Goal: Task Accomplishment & Management: Manage account settings

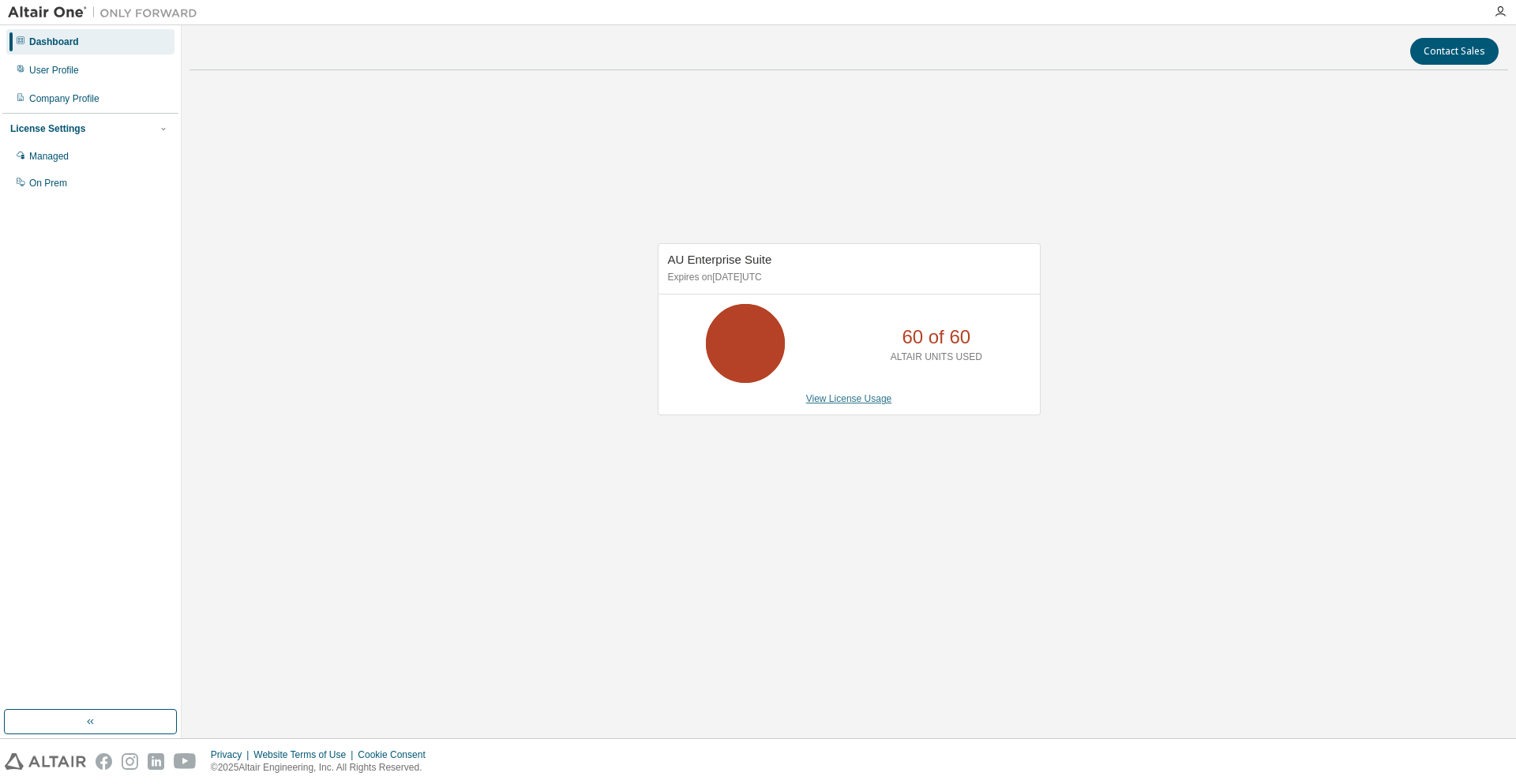
click at [828, 403] on link "View License Usage" at bounding box center [848, 398] width 86 height 11
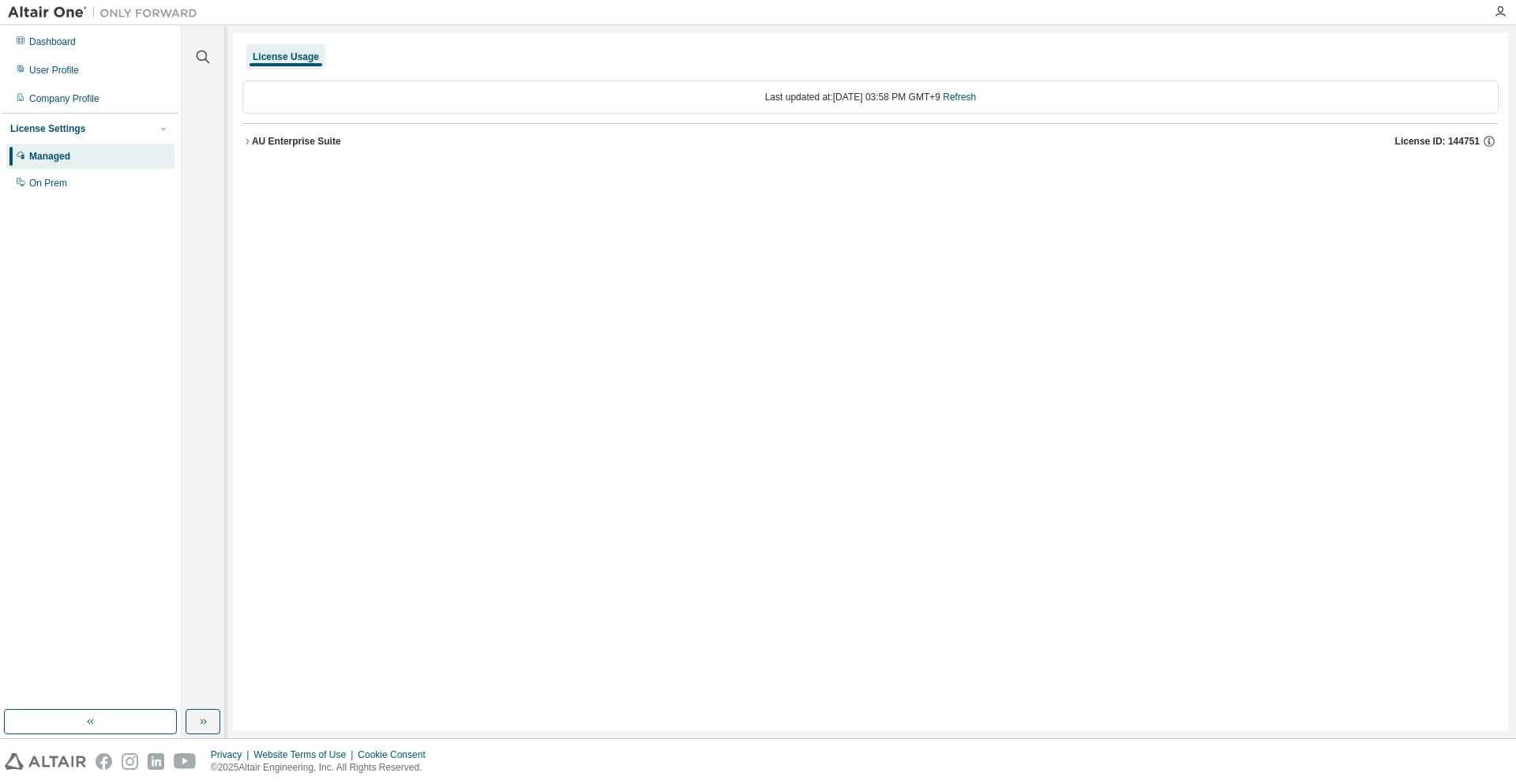
click at [300, 142] on div "AU Enterprise Suite" at bounding box center [296, 141] width 89 height 12
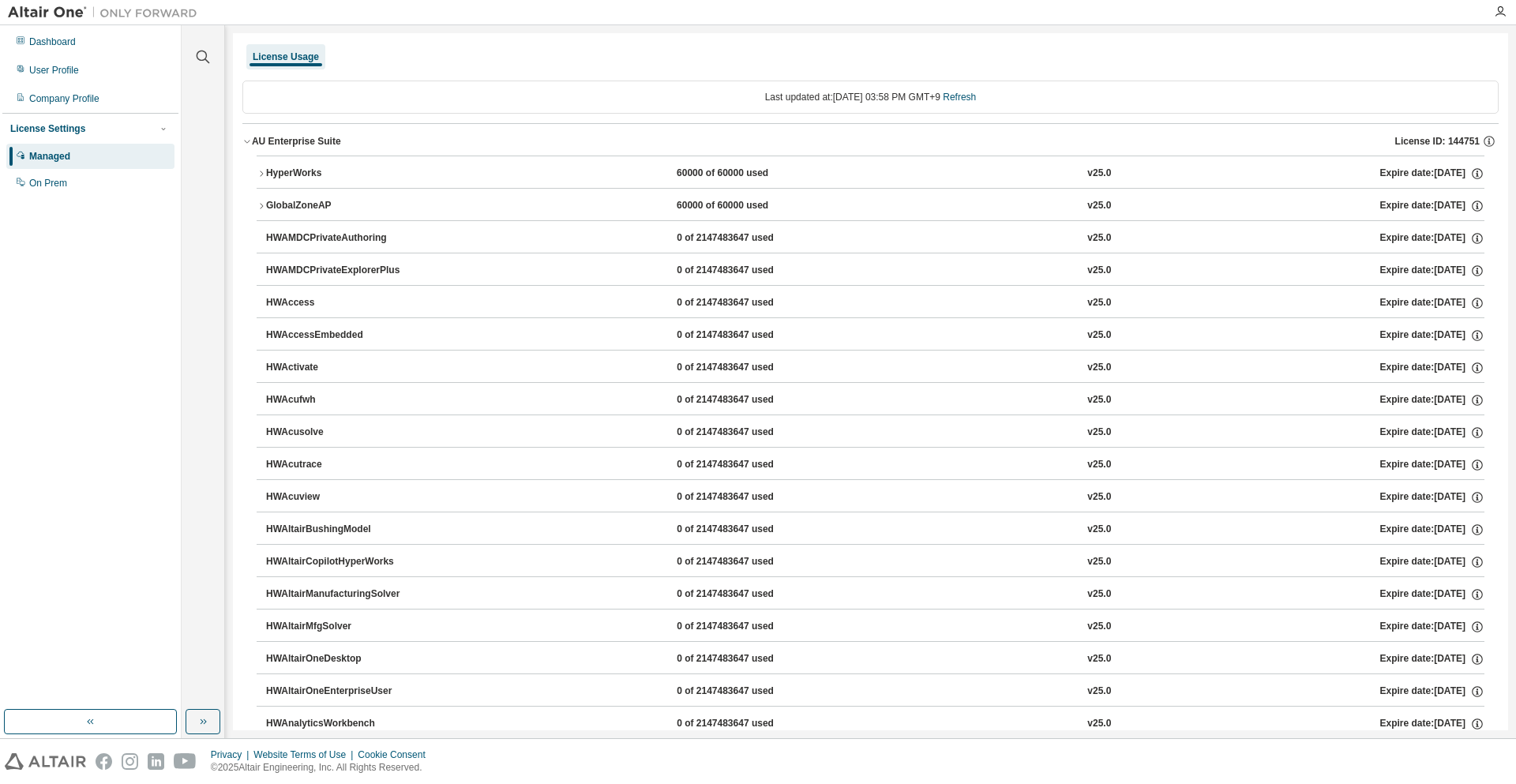
click at [300, 173] on div "HyperWorks" at bounding box center [337, 173] width 143 height 14
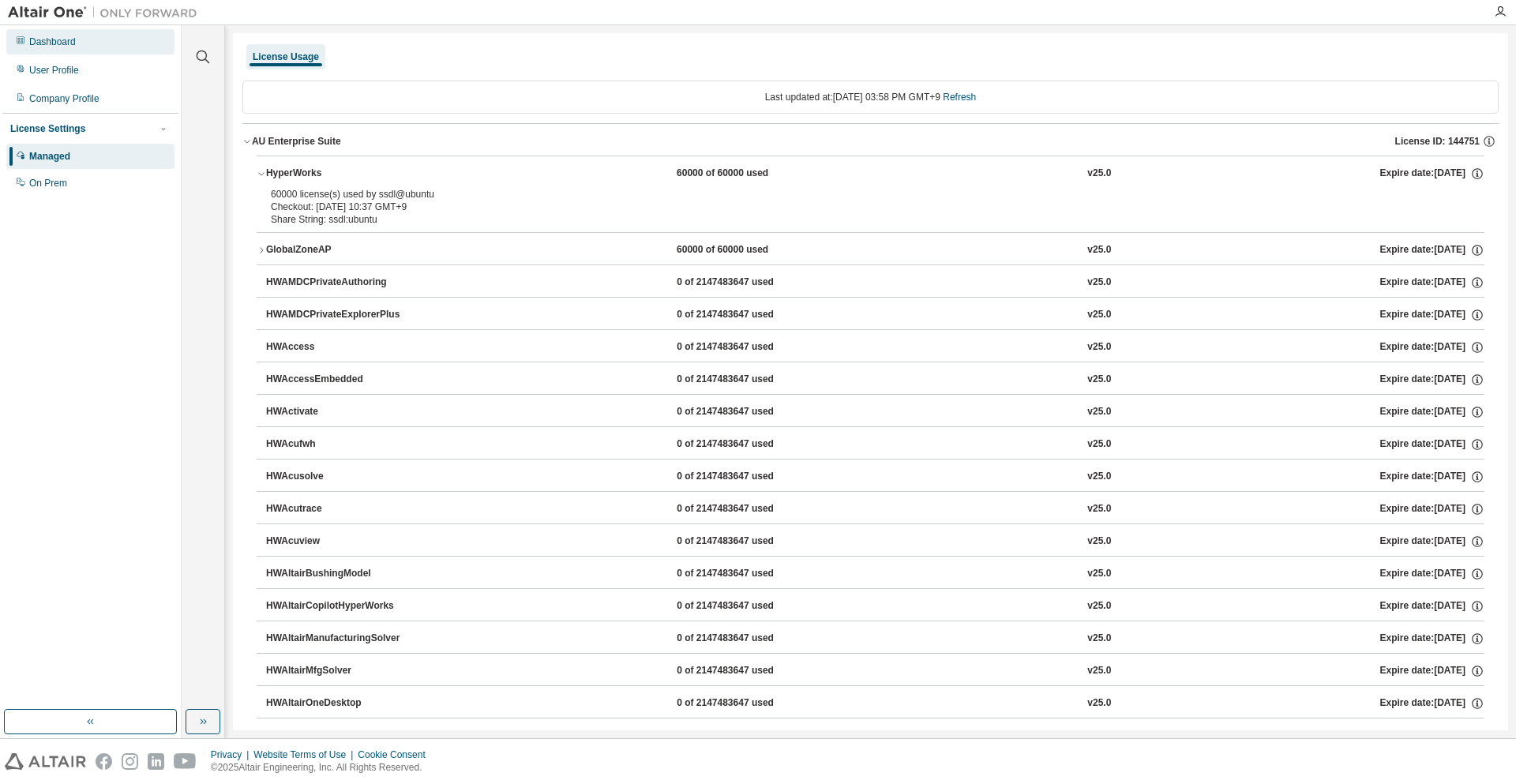
click at [83, 43] on div "Dashboard" at bounding box center [91, 42] width 168 height 25
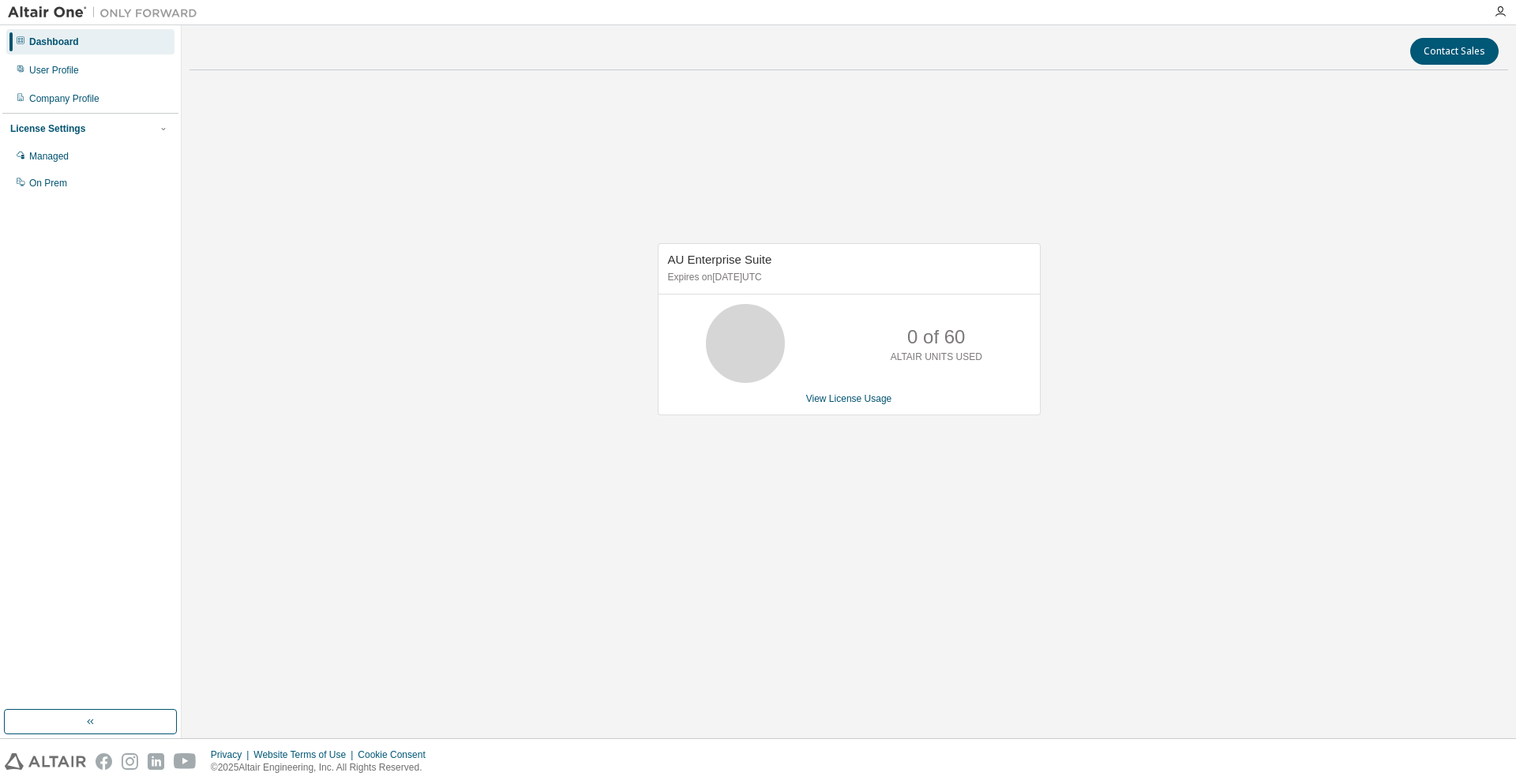
click at [468, 649] on div "Contact Sales AU Enterprise Suite Expires on June 1, 2026 UTC 0 of 60 ALTAIR UN…" at bounding box center [848, 382] width 1318 height 697
click at [393, 425] on div "AU Enterprise Suite Expires on June 1, 2026 UTC 21 of 60 ALTAIR UNITS USED View…" at bounding box center [848, 337] width 1318 height 509
click at [367, 244] on div "AU Enterprise Suite Expires on June 1, 2026 UTC 21 of 60 ALTAIR UNITS USED View…" at bounding box center [848, 337] width 1318 height 509
click at [1001, 682] on div "Contact Sales AU Enterprise Suite Expires on June 1, 2026 UTC 21 of 60 ALTAIR U…" at bounding box center [848, 382] width 1318 height 697
click at [79, 73] on div "User Profile" at bounding box center [91, 70] width 168 height 25
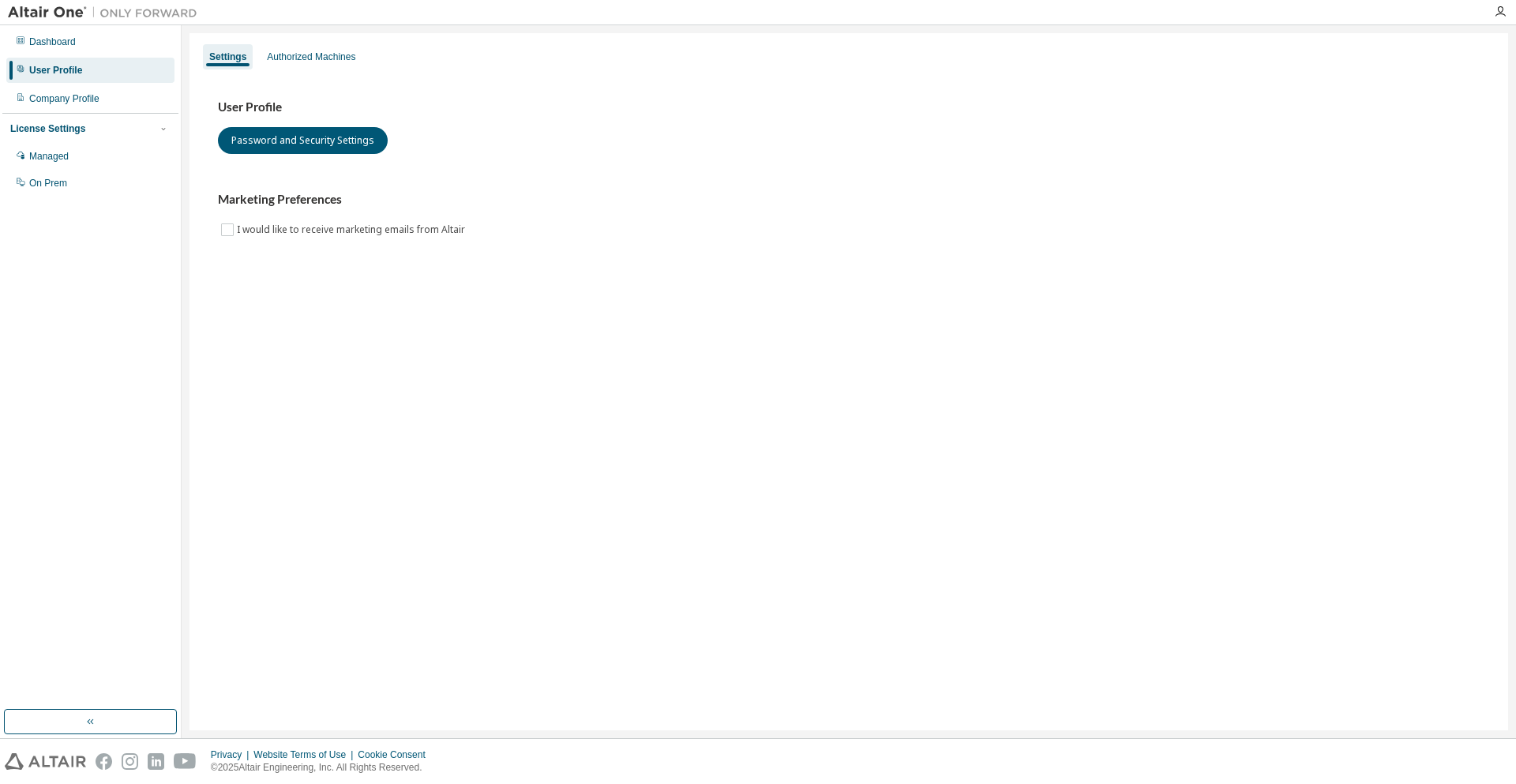
click at [313, 69] on div "Settings Authorized Machines" at bounding box center [848, 57] width 1299 height 28
click at [319, 55] on div "Authorized Machines" at bounding box center [311, 57] width 88 height 12
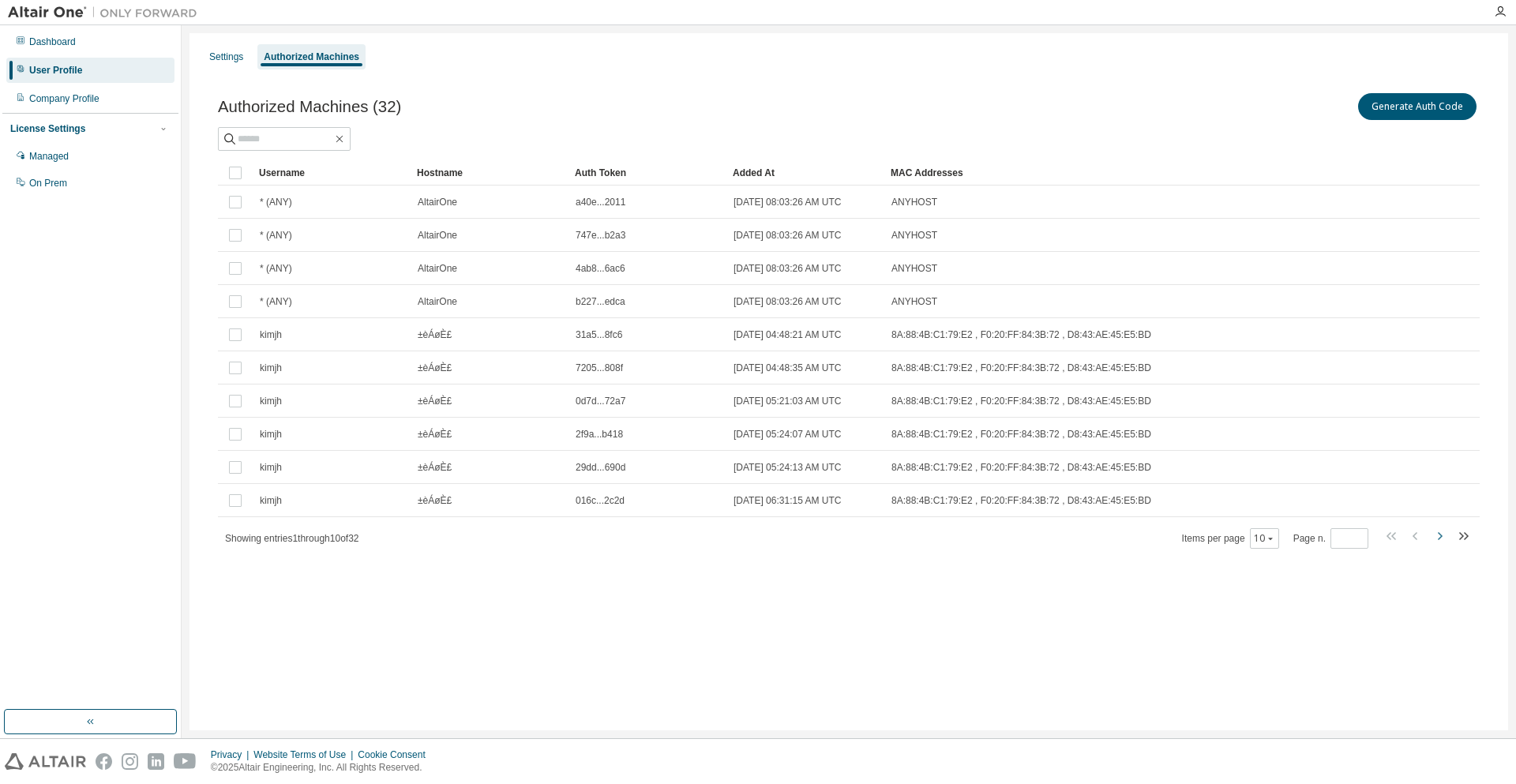
click at [1445, 537] on icon "button" at bounding box center [1439, 536] width 19 height 19
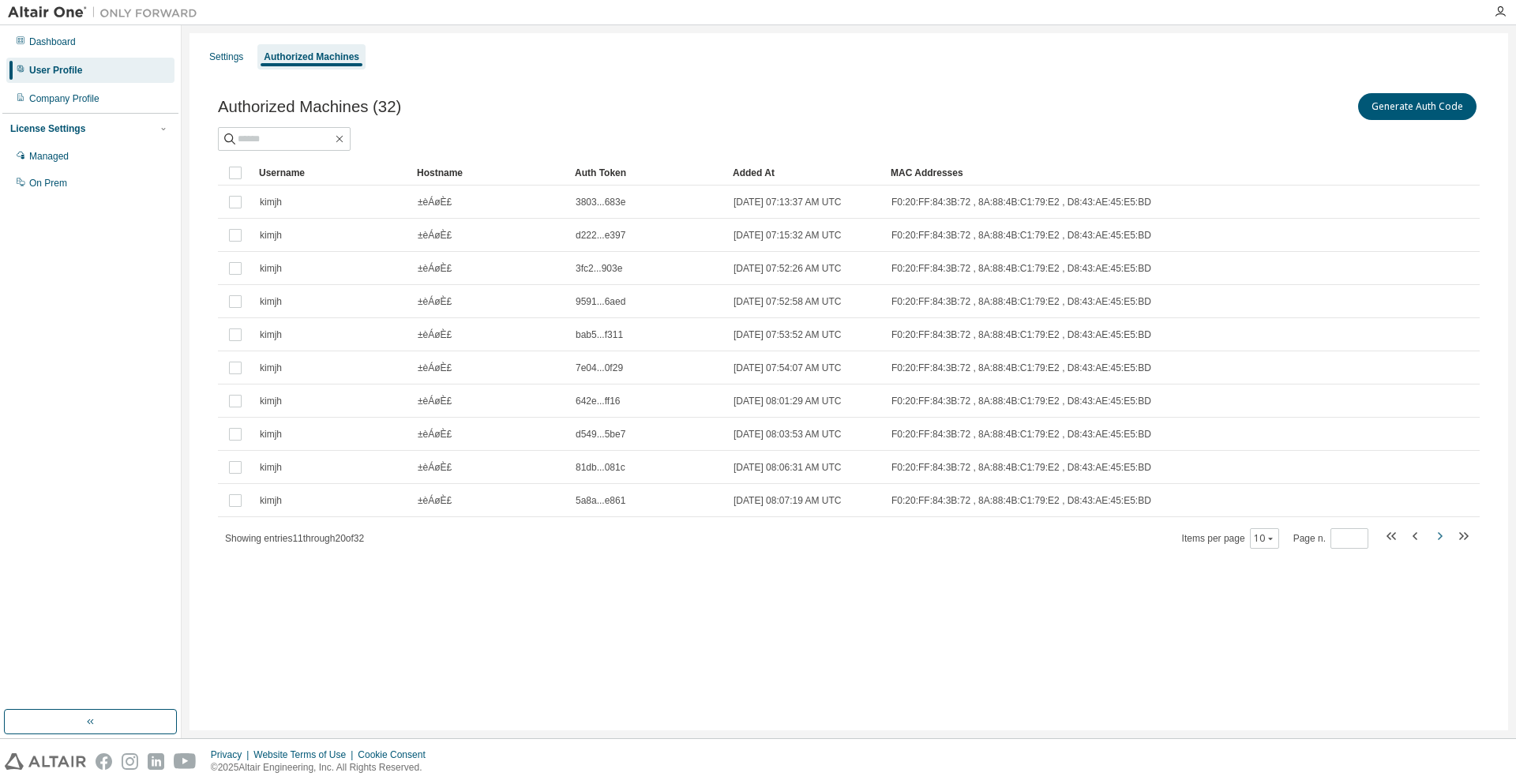
click at [1437, 533] on icon "button" at bounding box center [1439, 536] width 19 height 19
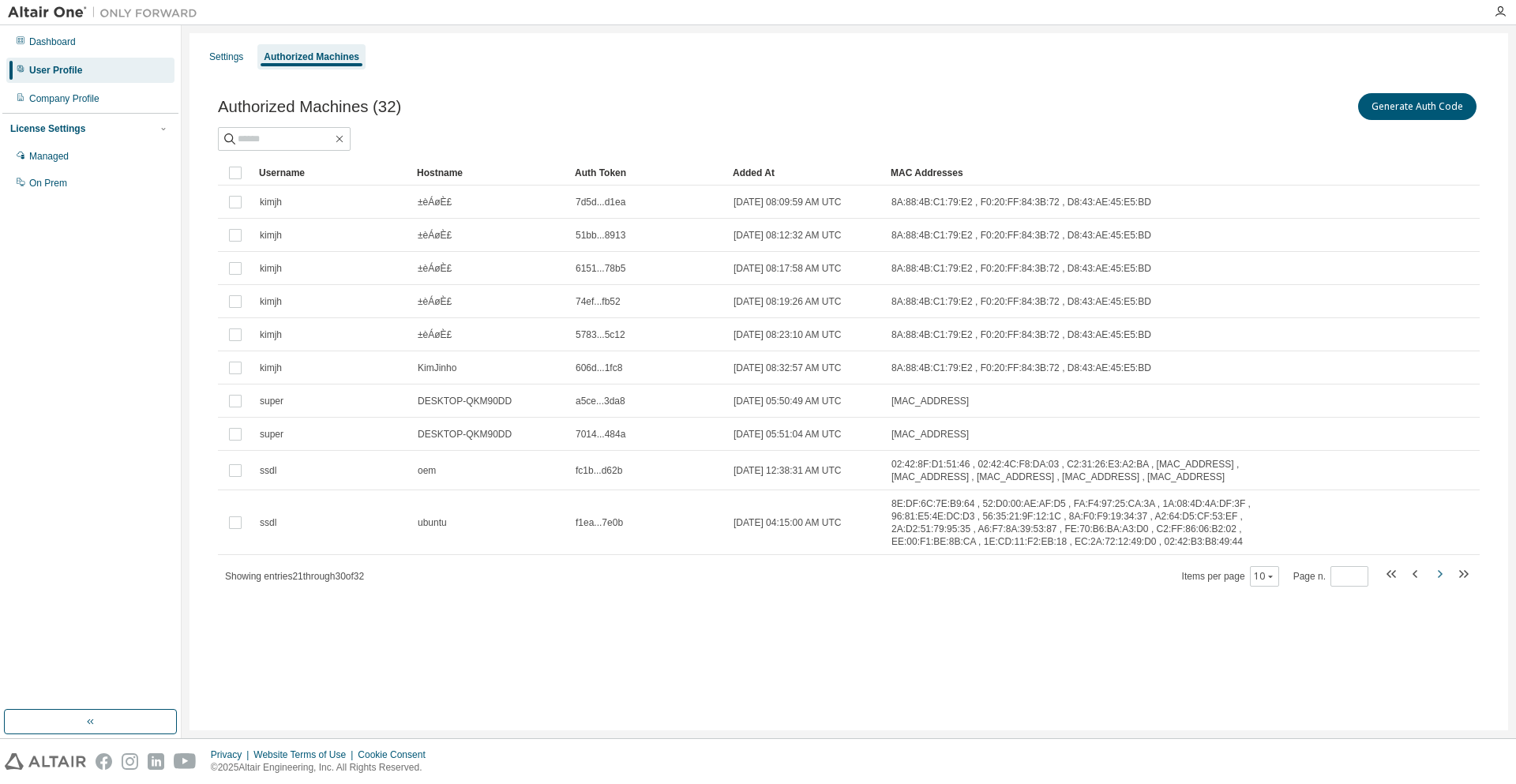
click at [1443, 572] on icon "button" at bounding box center [1439, 573] width 19 height 19
type input "*"
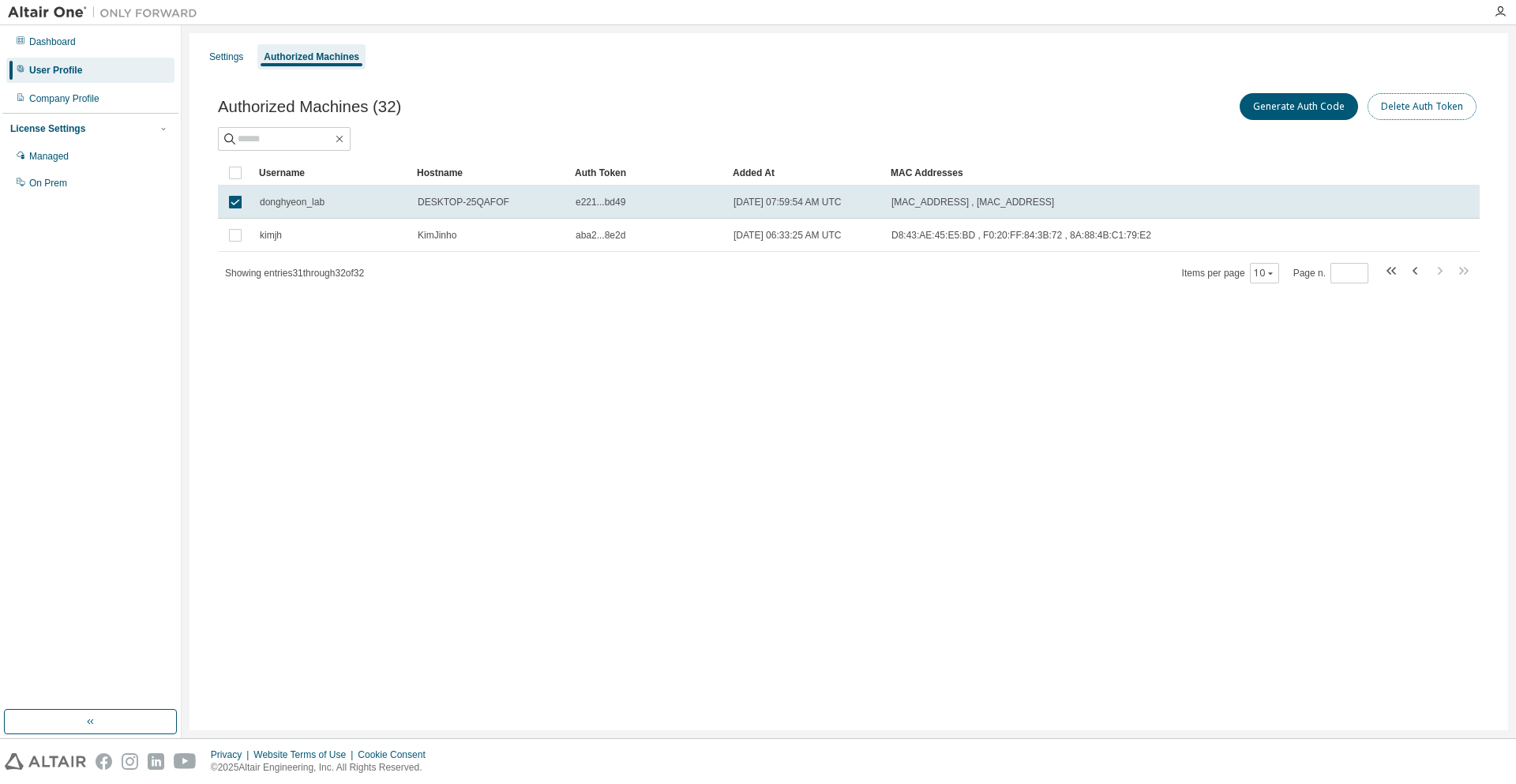
click at [1394, 117] on button "Delete Auth Token" at bounding box center [1422, 107] width 109 height 27
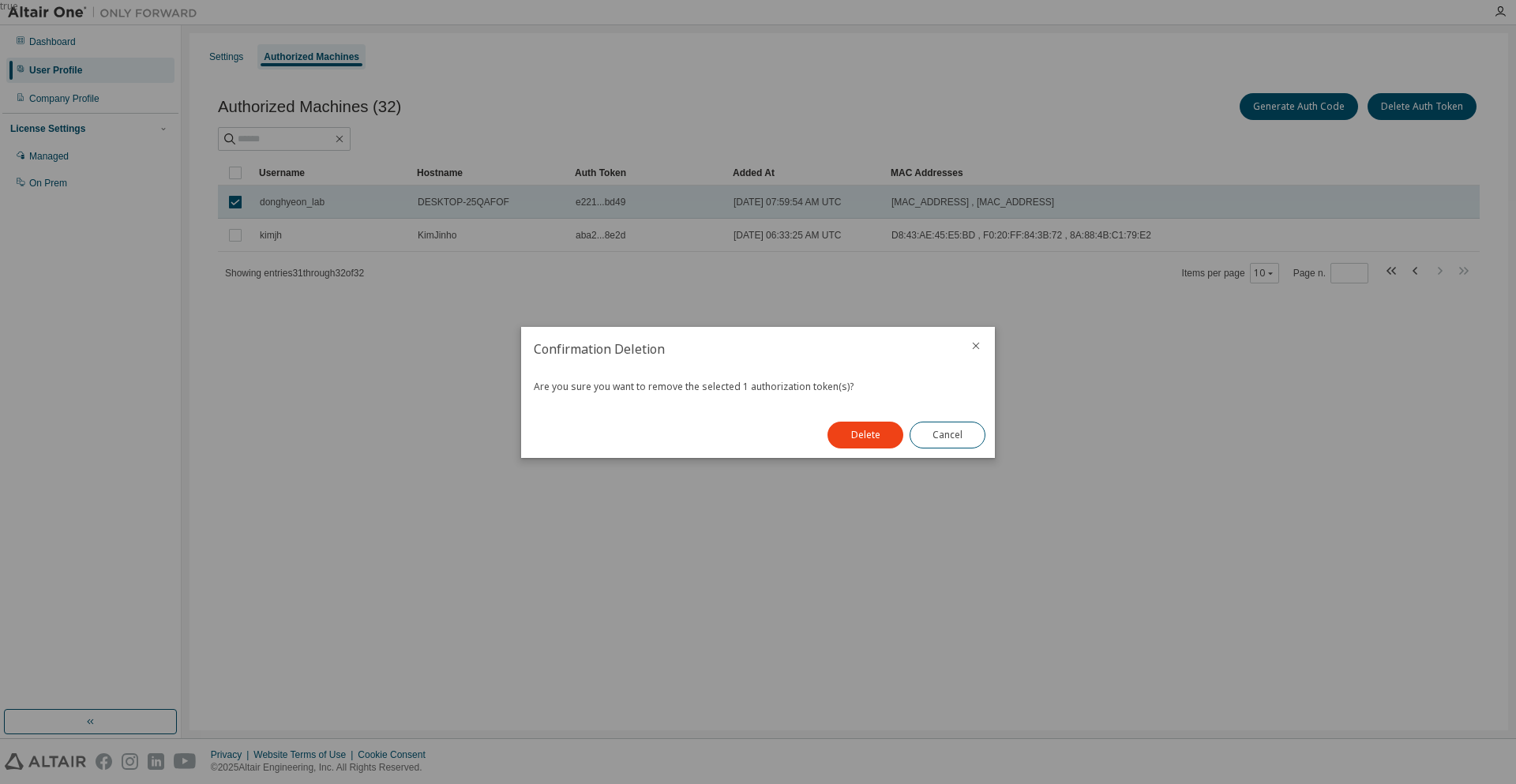
click at [850, 446] on button "Delete" at bounding box center [865, 435] width 76 height 27
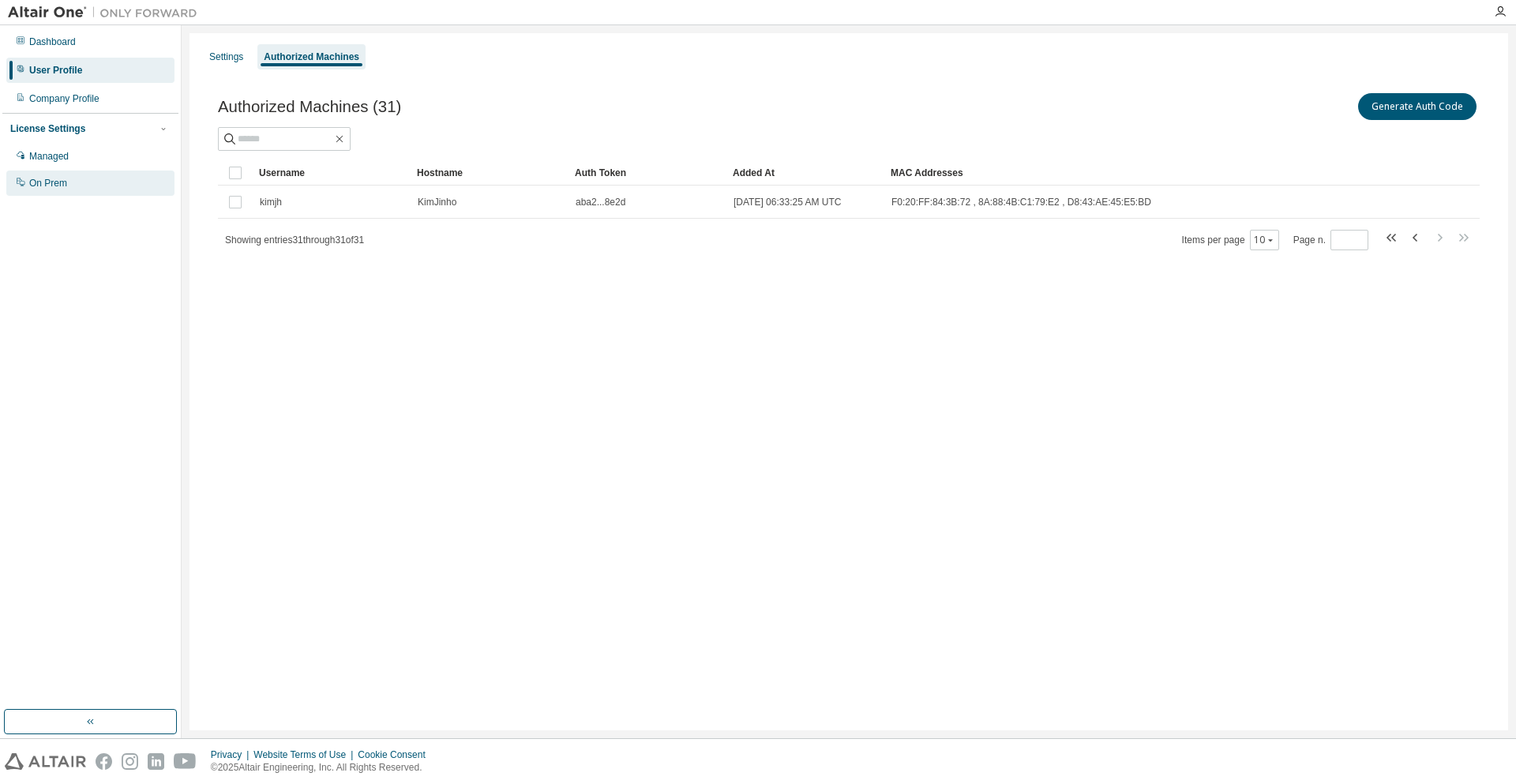
click at [90, 186] on div "On Prem" at bounding box center [91, 183] width 168 height 25
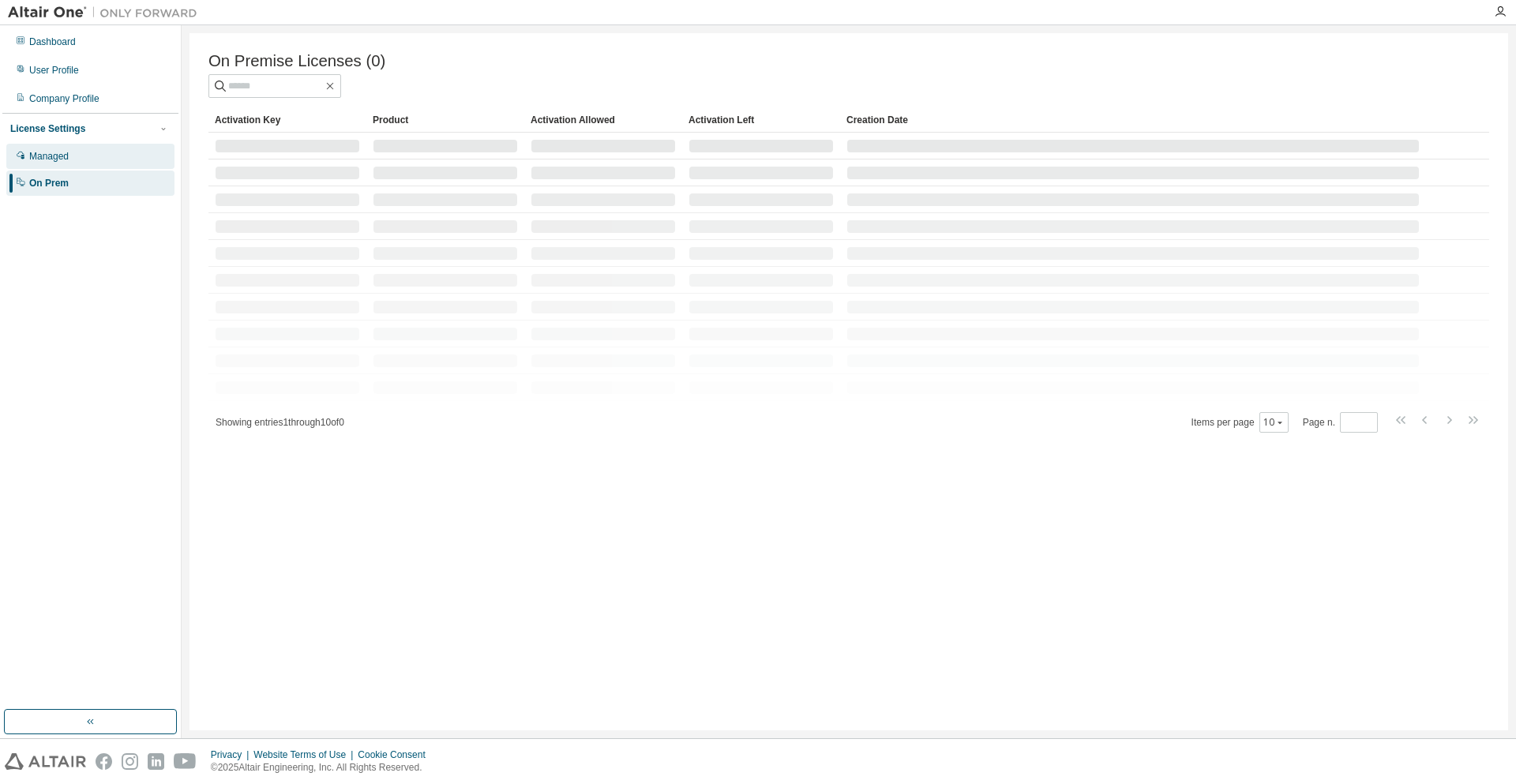
click at [89, 153] on div "Managed" at bounding box center [91, 156] width 168 height 25
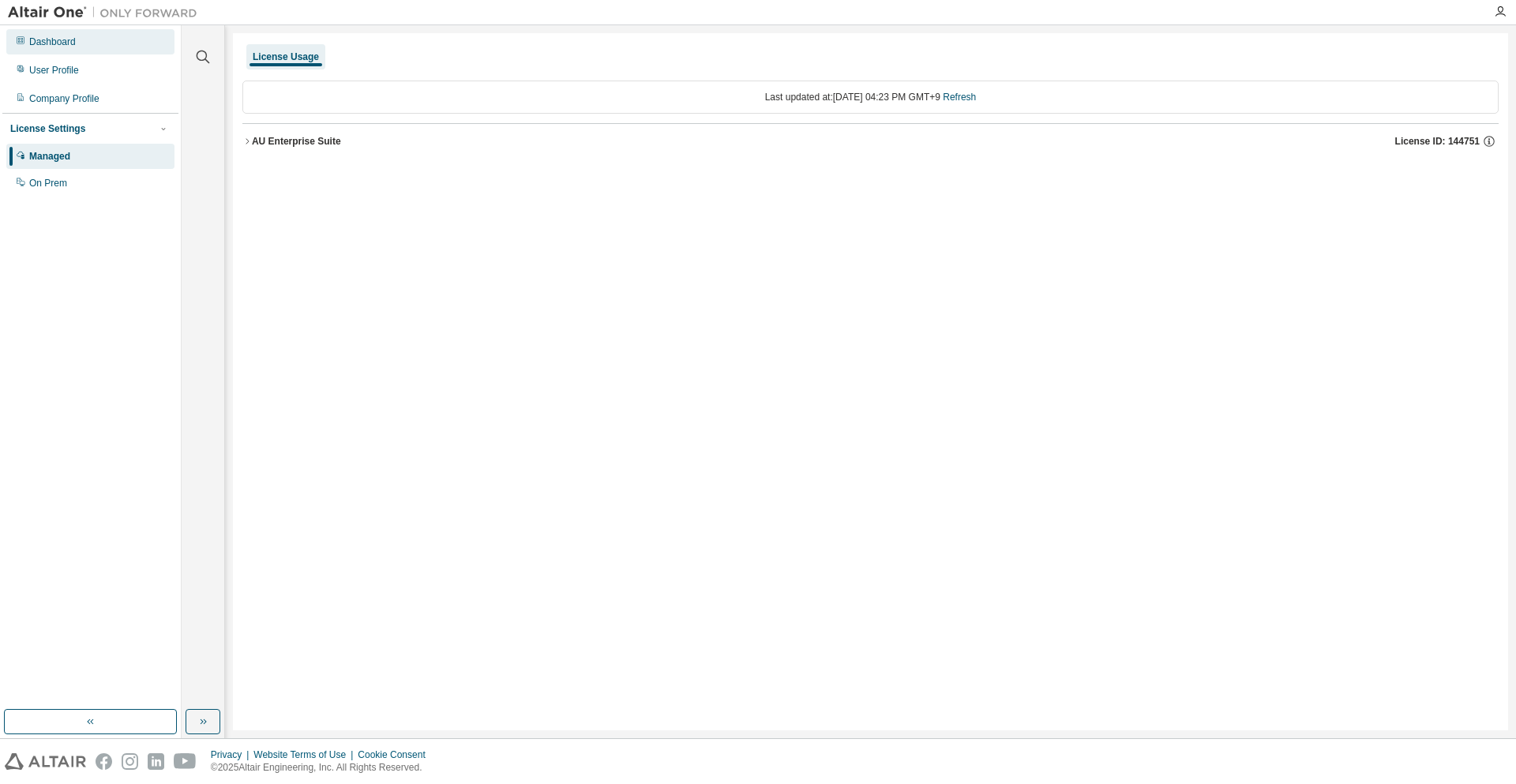
click at [73, 52] on div "Dashboard" at bounding box center [91, 42] width 168 height 25
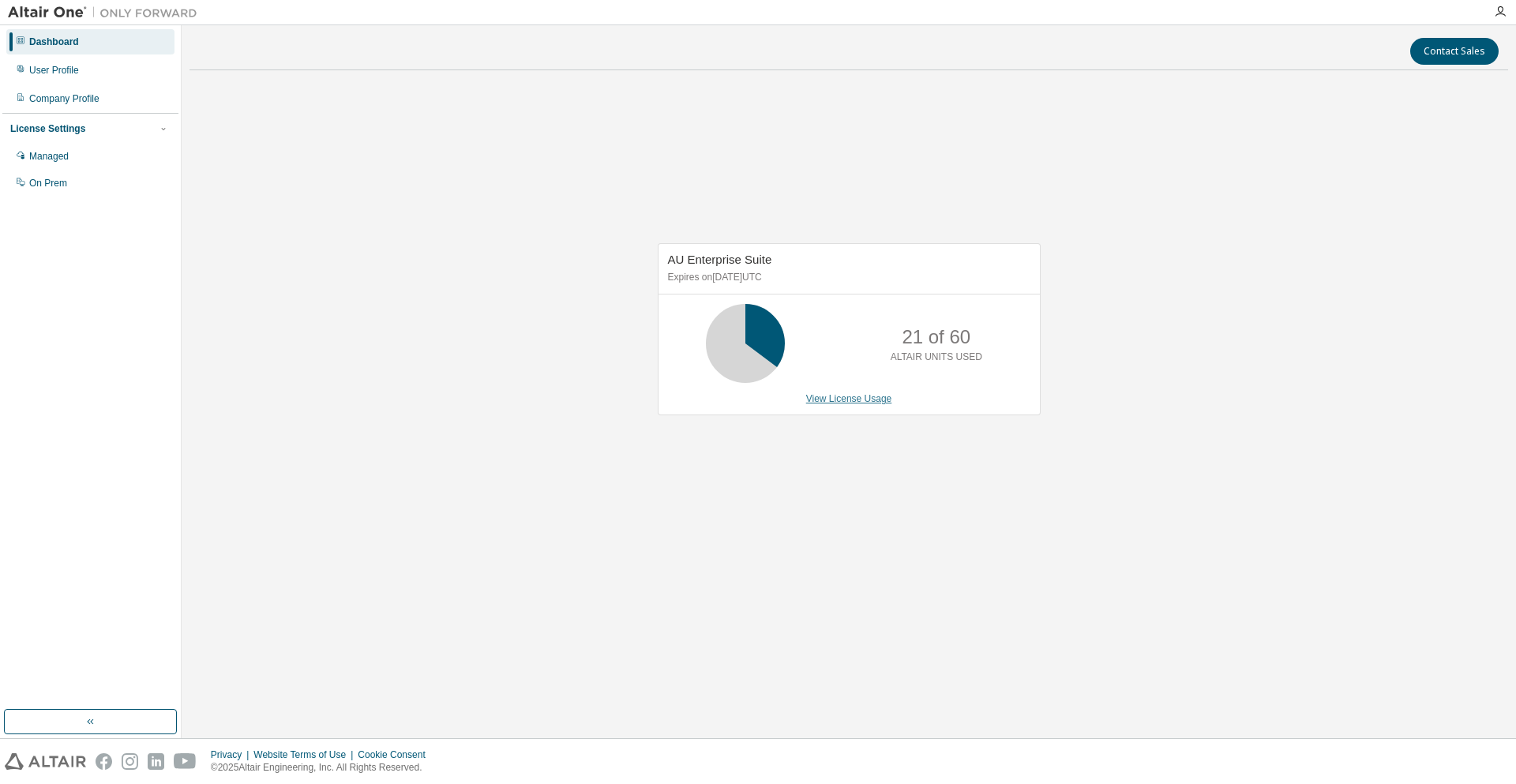
click at [868, 399] on link "View License Usage" at bounding box center [848, 398] width 86 height 11
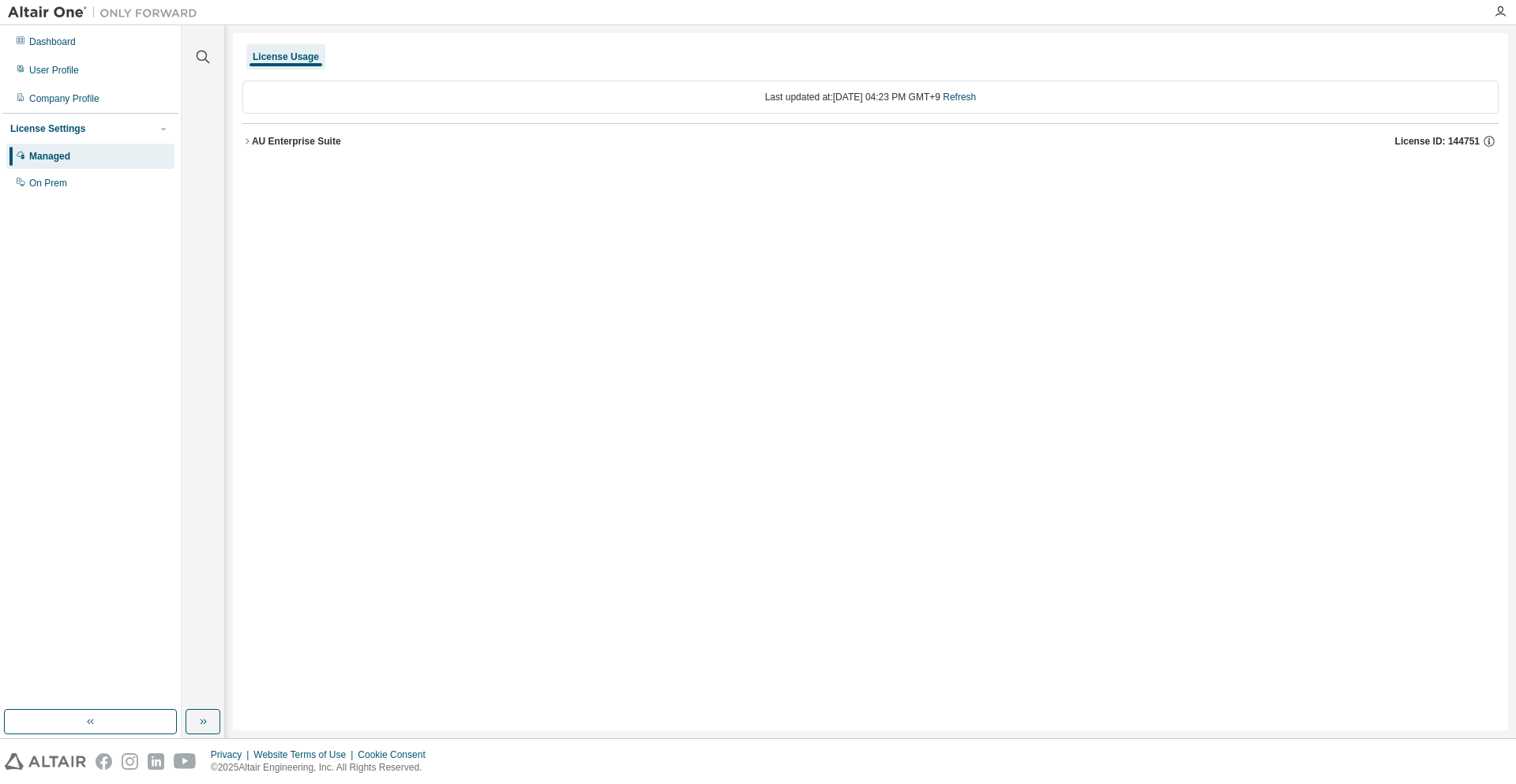
click at [263, 150] on button "AU Enterprise Suite License ID: 144751" at bounding box center [870, 142] width 1256 height 35
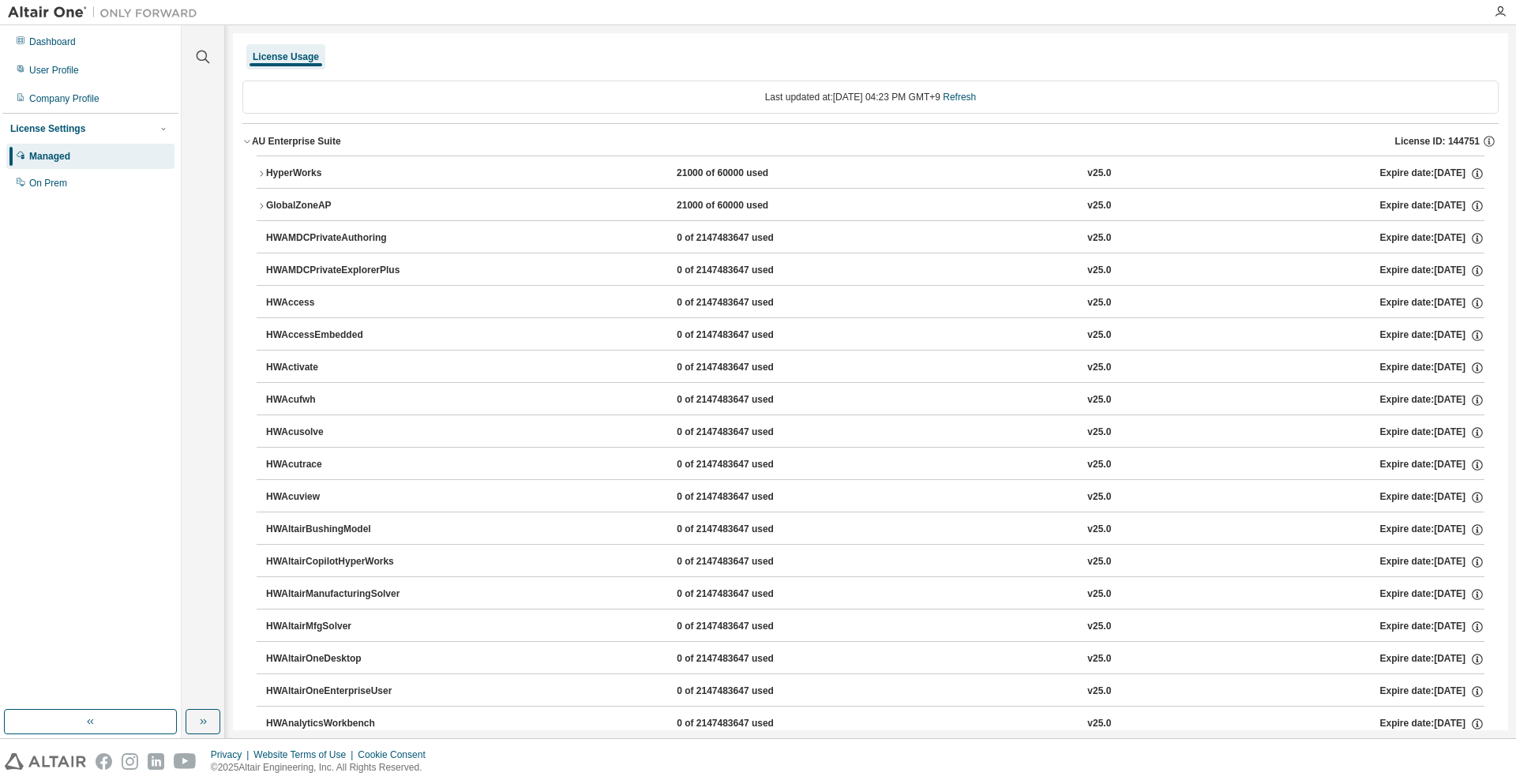
click at [313, 179] on div "HyperWorks" at bounding box center [337, 173] width 143 height 14
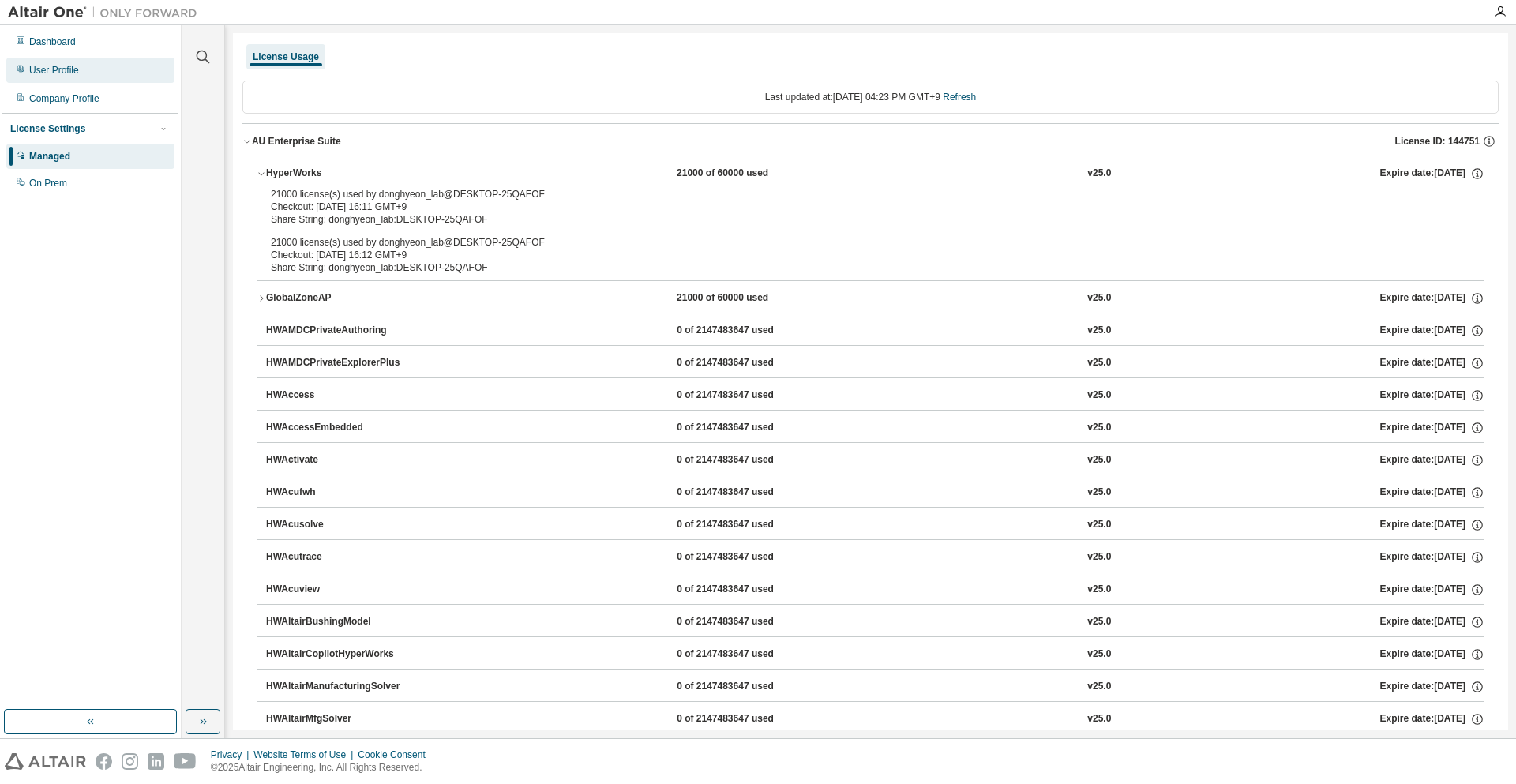
click at [88, 65] on div "User Profile" at bounding box center [91, 70] width 168 height 25
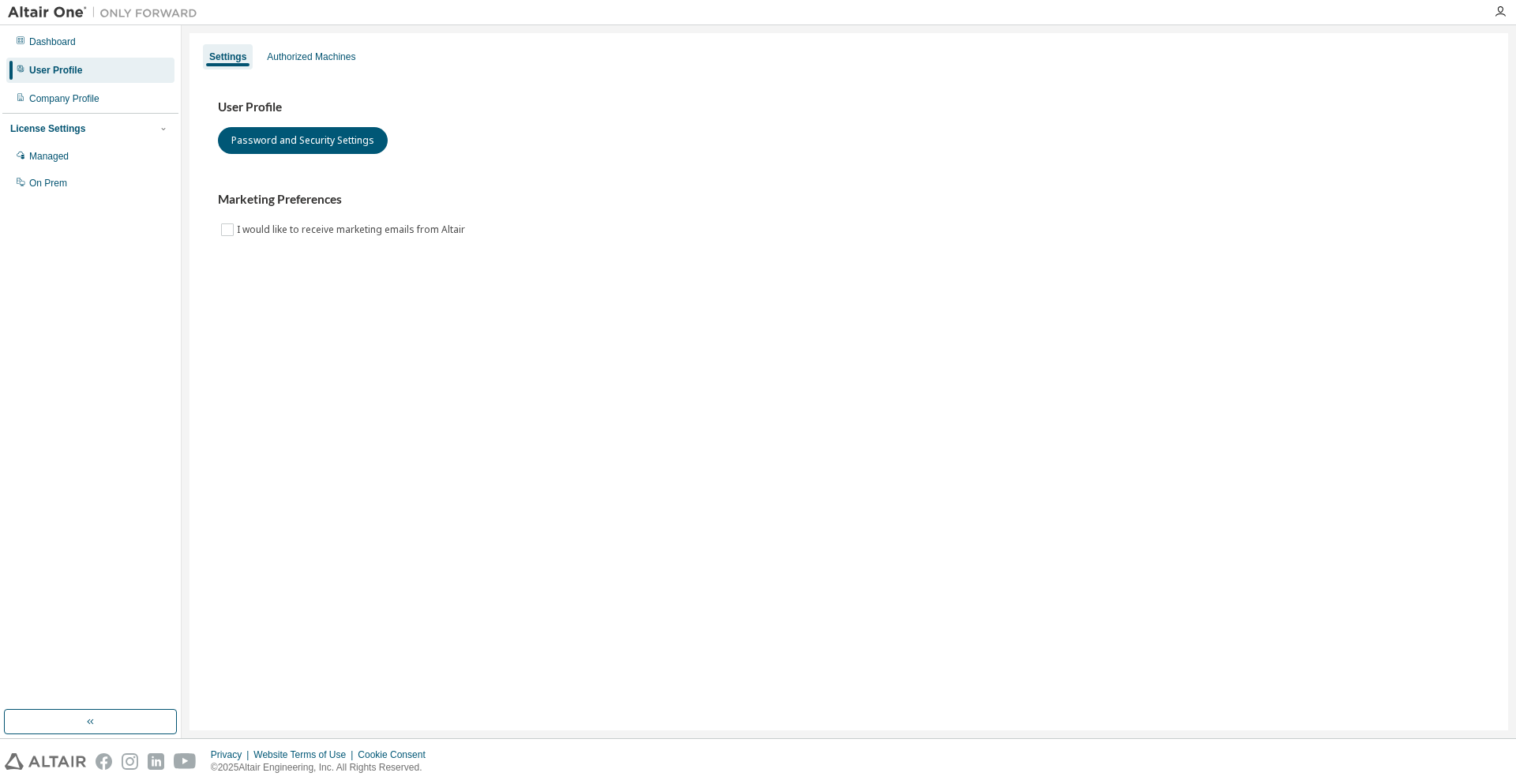
click at [358, 39] on div "Settings Authorized Machines User Profile Password and Security Settings Market…" at bounding box center [848, 382] width 1318 height 697
click at [332, 52] on div "Authorized Machines" at bounding box center [311, 57] width 88 height 12
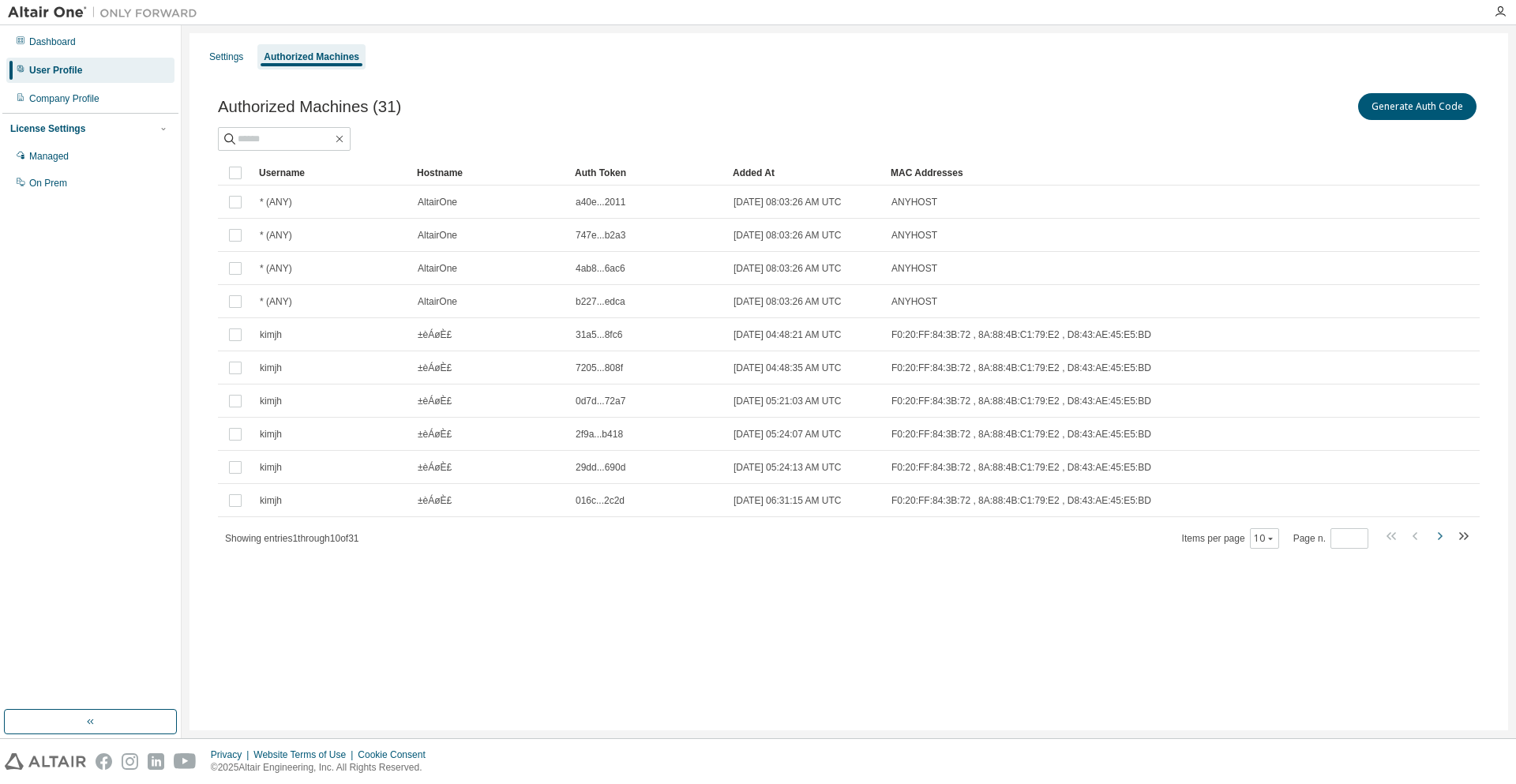
click at [1441, 533] on icon "button" at bounding box center [1439, 536] width 19 height 19
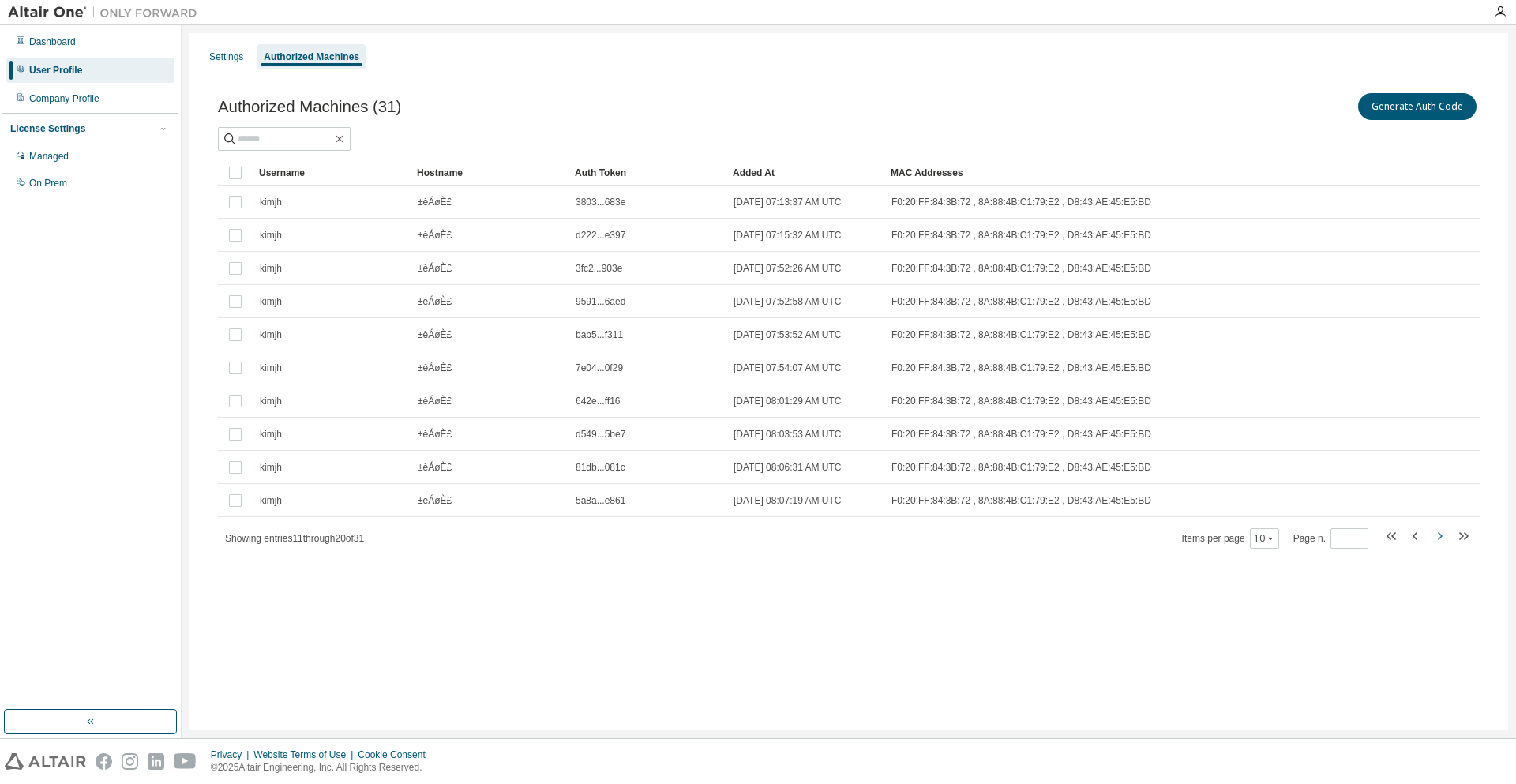
click at [1440, 537] on icon "button" at bounding box center [1440, 535] width 5 height 7
type input "*"
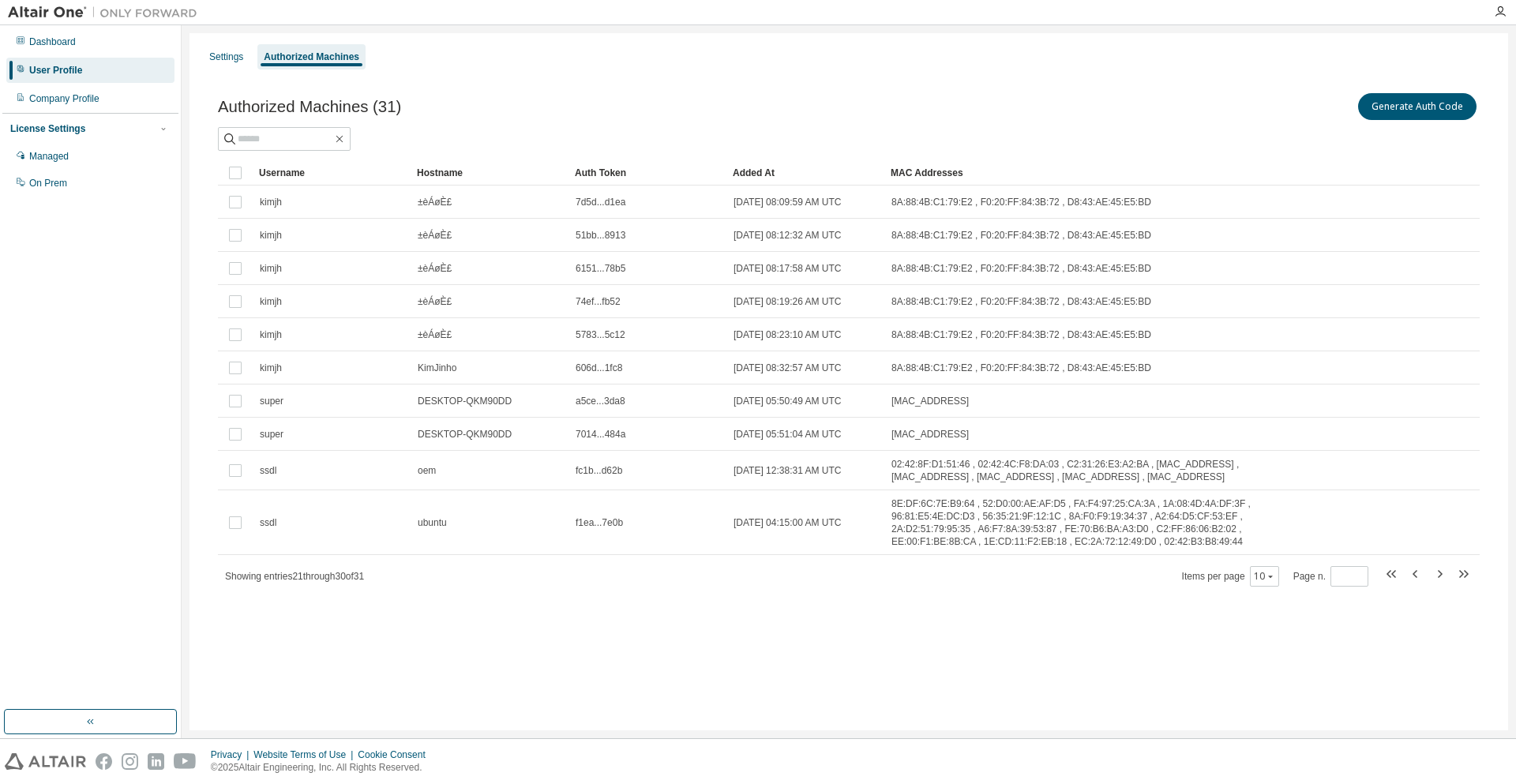
click at [283, 126] on div "Authorized Machines (31) Generate Auth Code" at bounding box center [848, 120] width 1262 height 61
click at [284, 133] on input "text" at bounding box center [285, 138] width 95 height 16
type input "****"
type input "*"
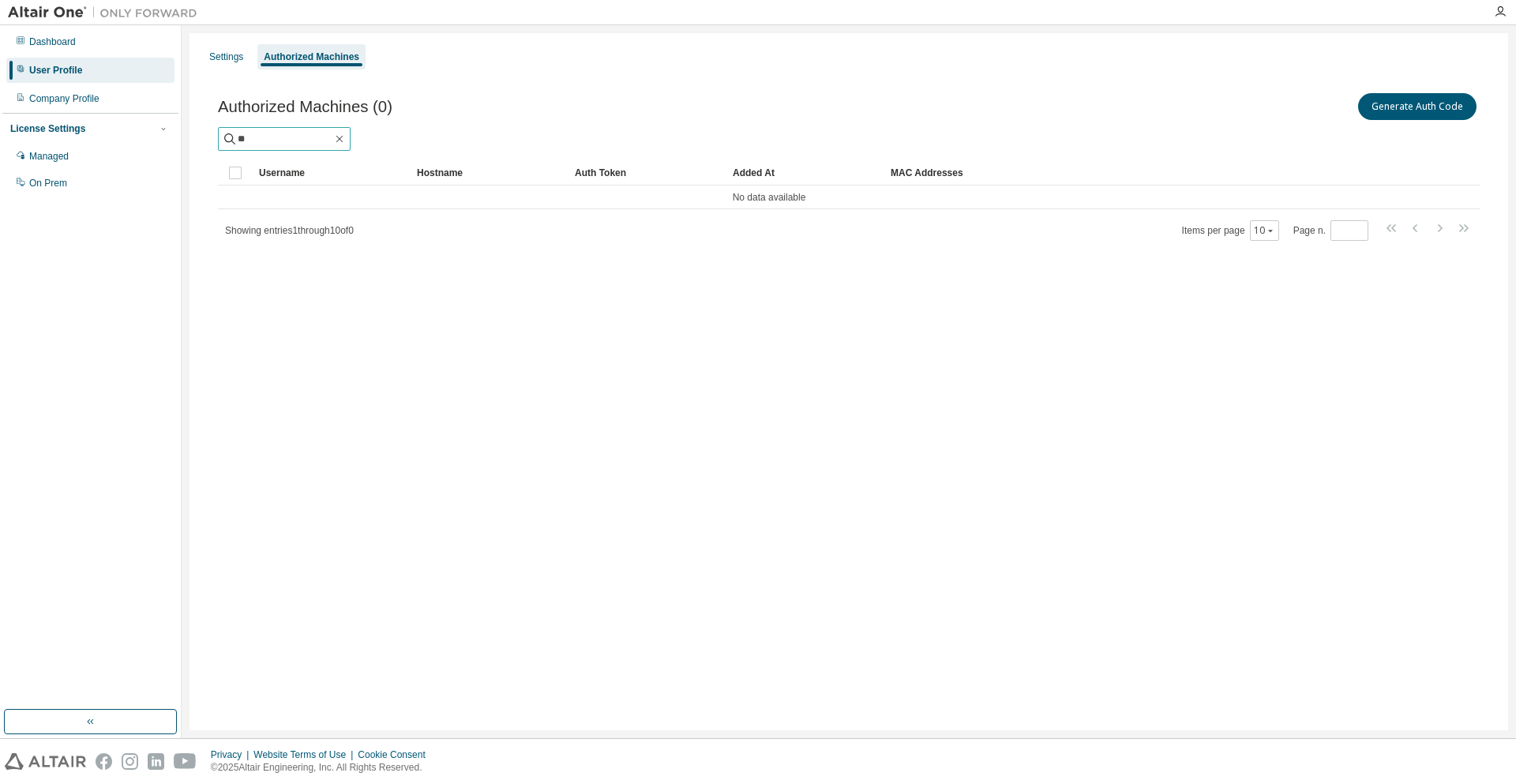
type input "*"
click at [64, 149] on div "Managed" at bounding box center [91, 156] width 168 height 25
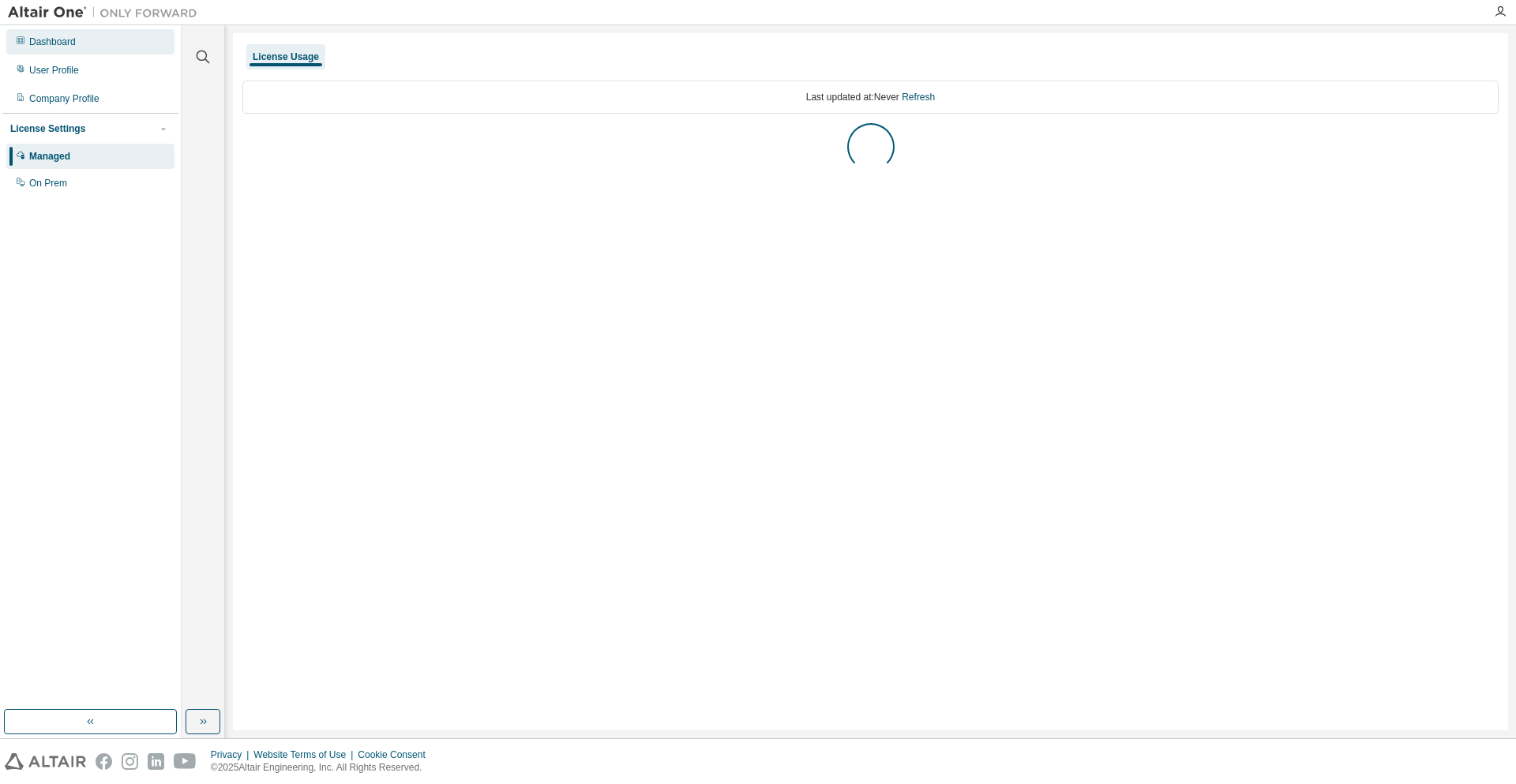
click at [70, 43] on div "Dashboard" at bounding box center [53, 42] width 47 height 12
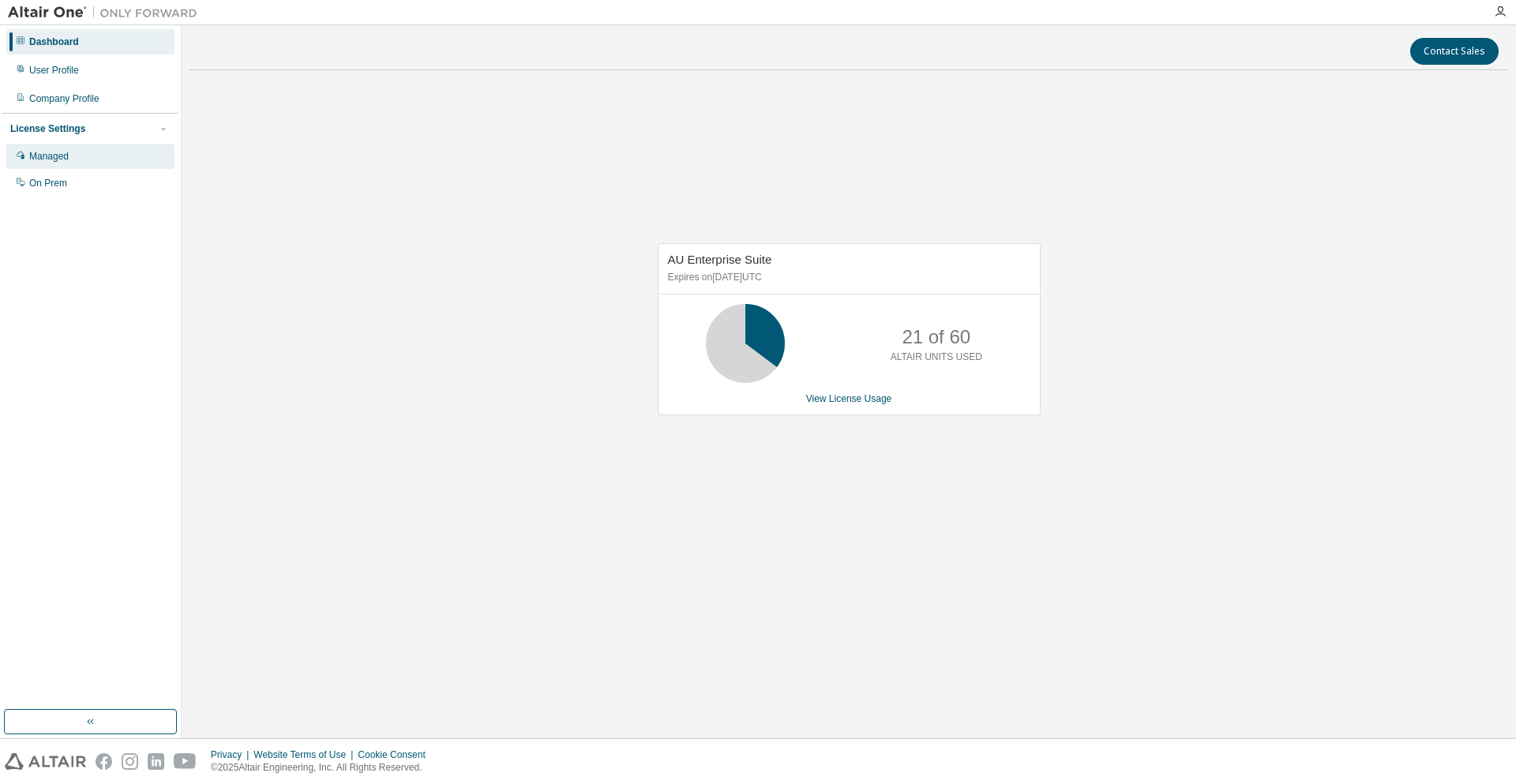
click at [70, 152] on div "Managed" at bounding box center [91, 156] width 168 height 25
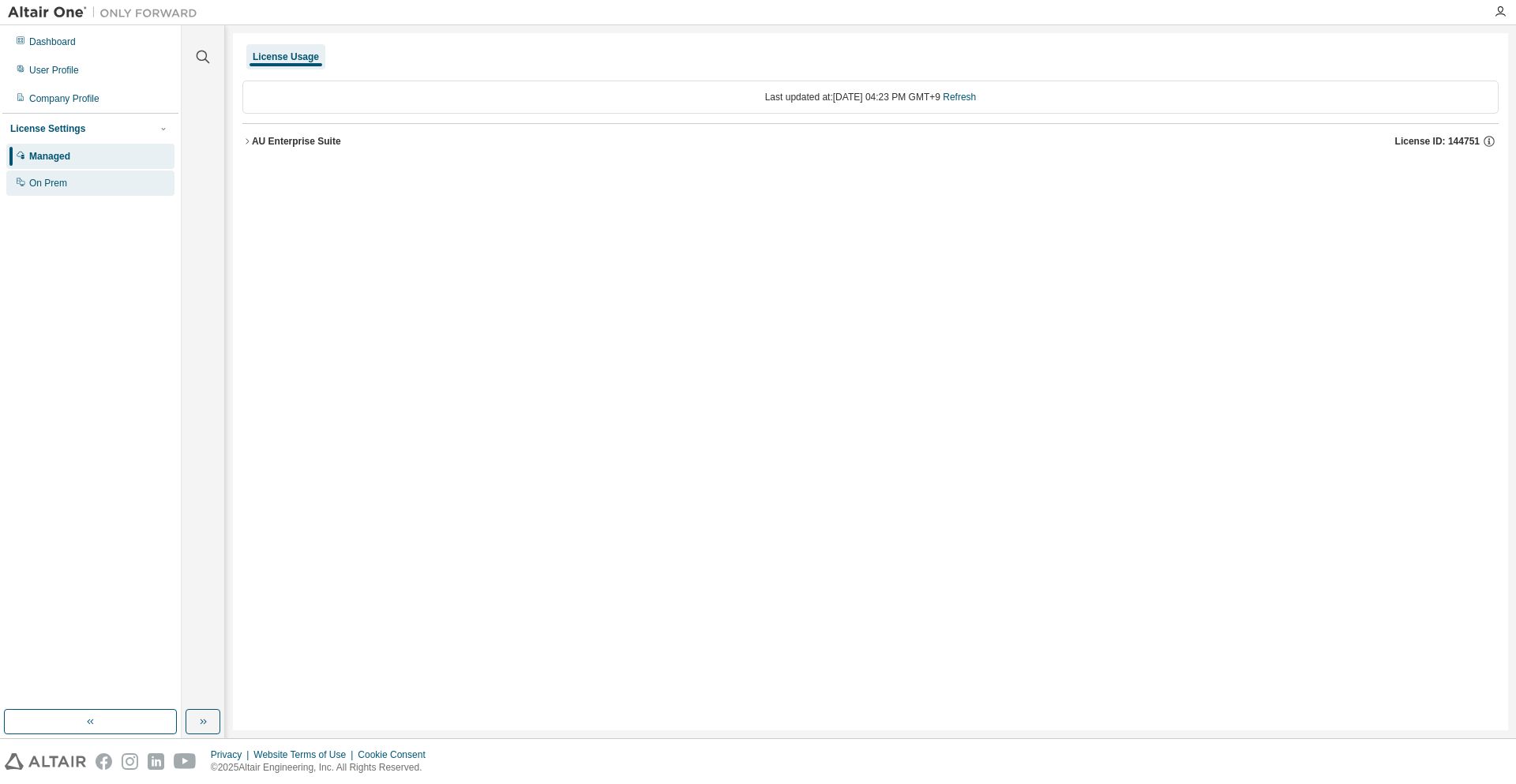
click at [63, 190] on div "On Prem" at bounding box center [91, 183] width 168 height 25
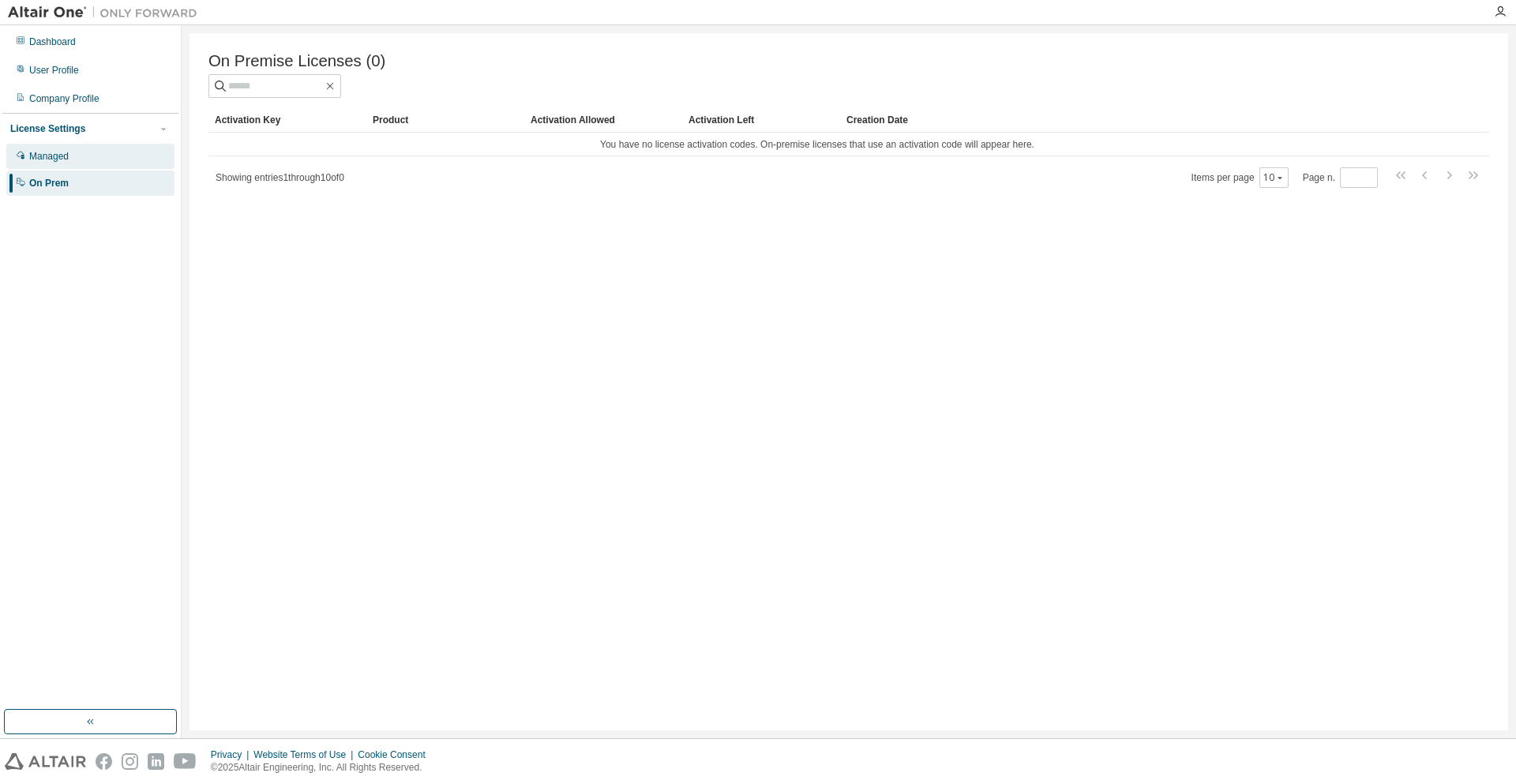
click at [86, 162] on div "Managed" at bounding box center [91, 156] width 168 height 25
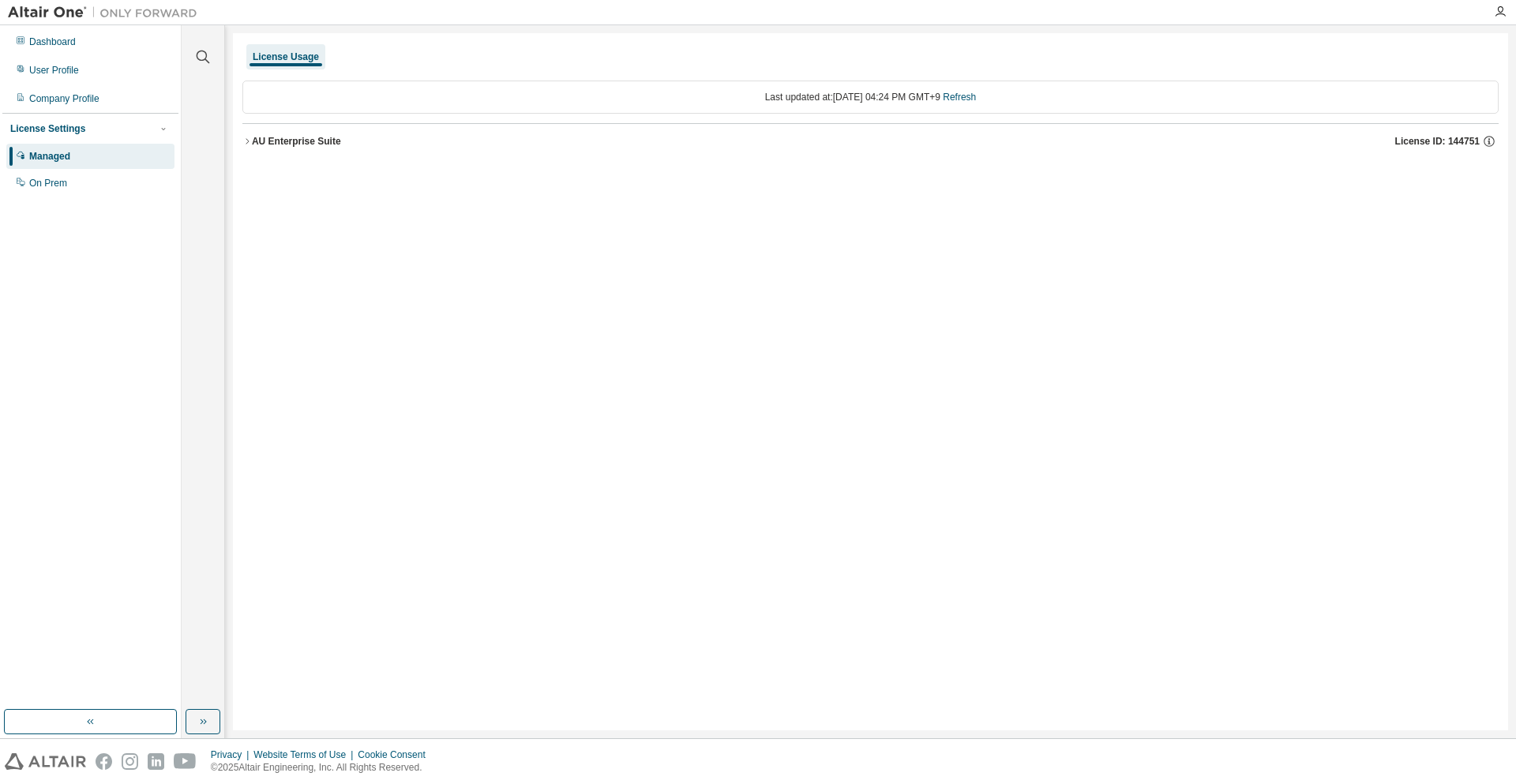
click at [1474, 142] on span "License ID: 144751" at bounding box center [1437, 141] width 84 height 12
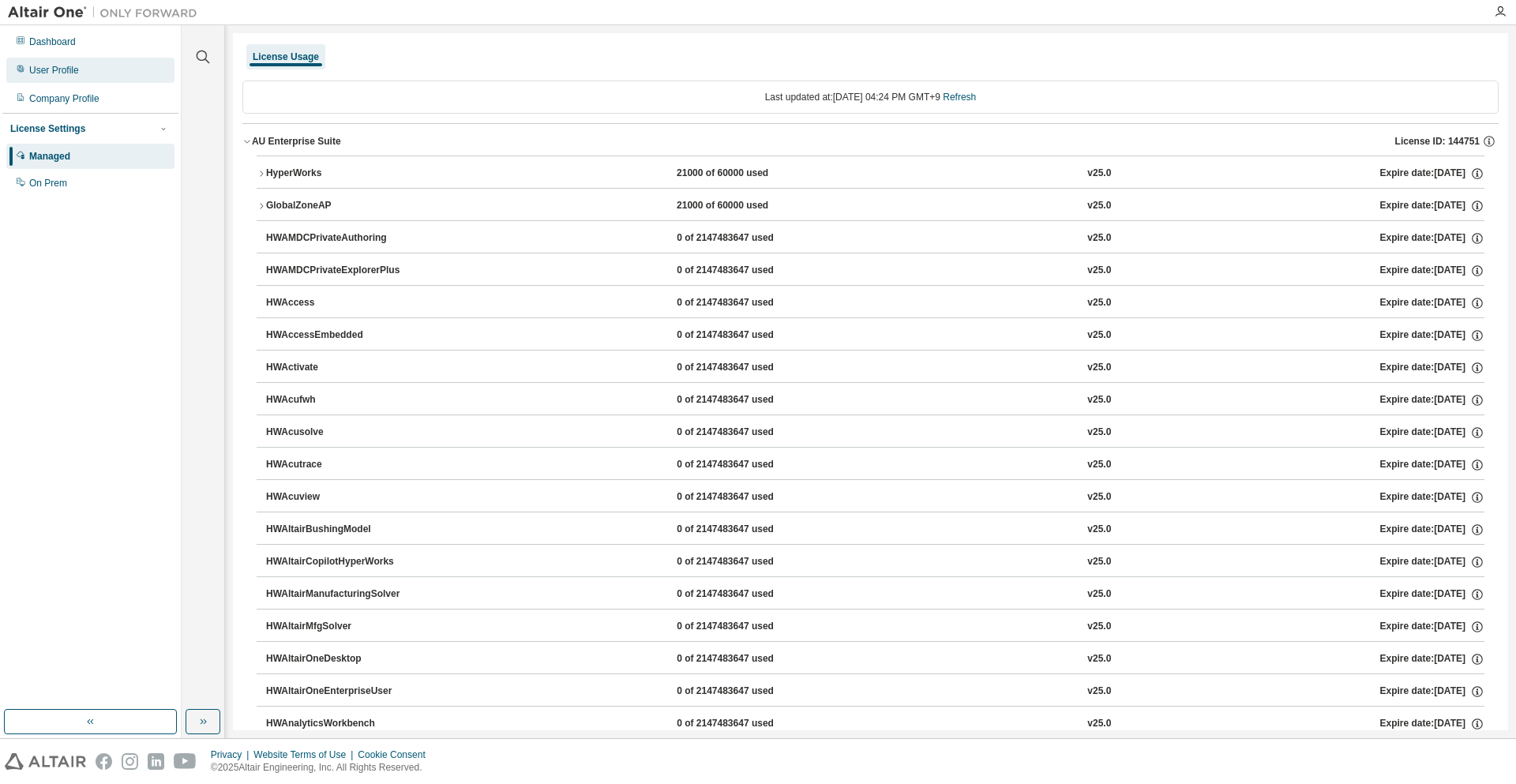
click at [102, 80] on div "User Profile" at bounding box center [91, 70] width 168 height 25
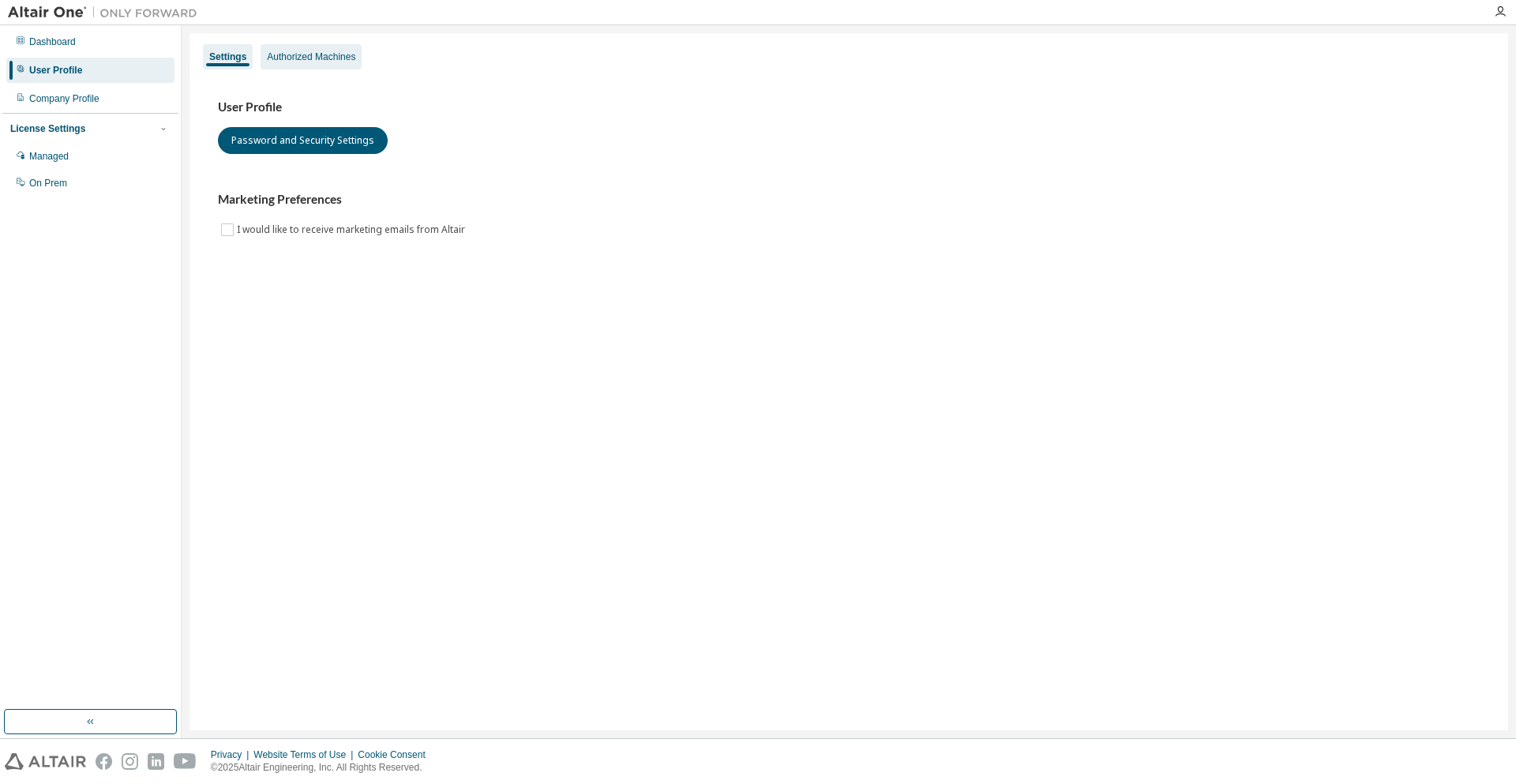
click at [310, 58] on div "Authorized Machines" at bounding box center [311, 57] width 88 height 12
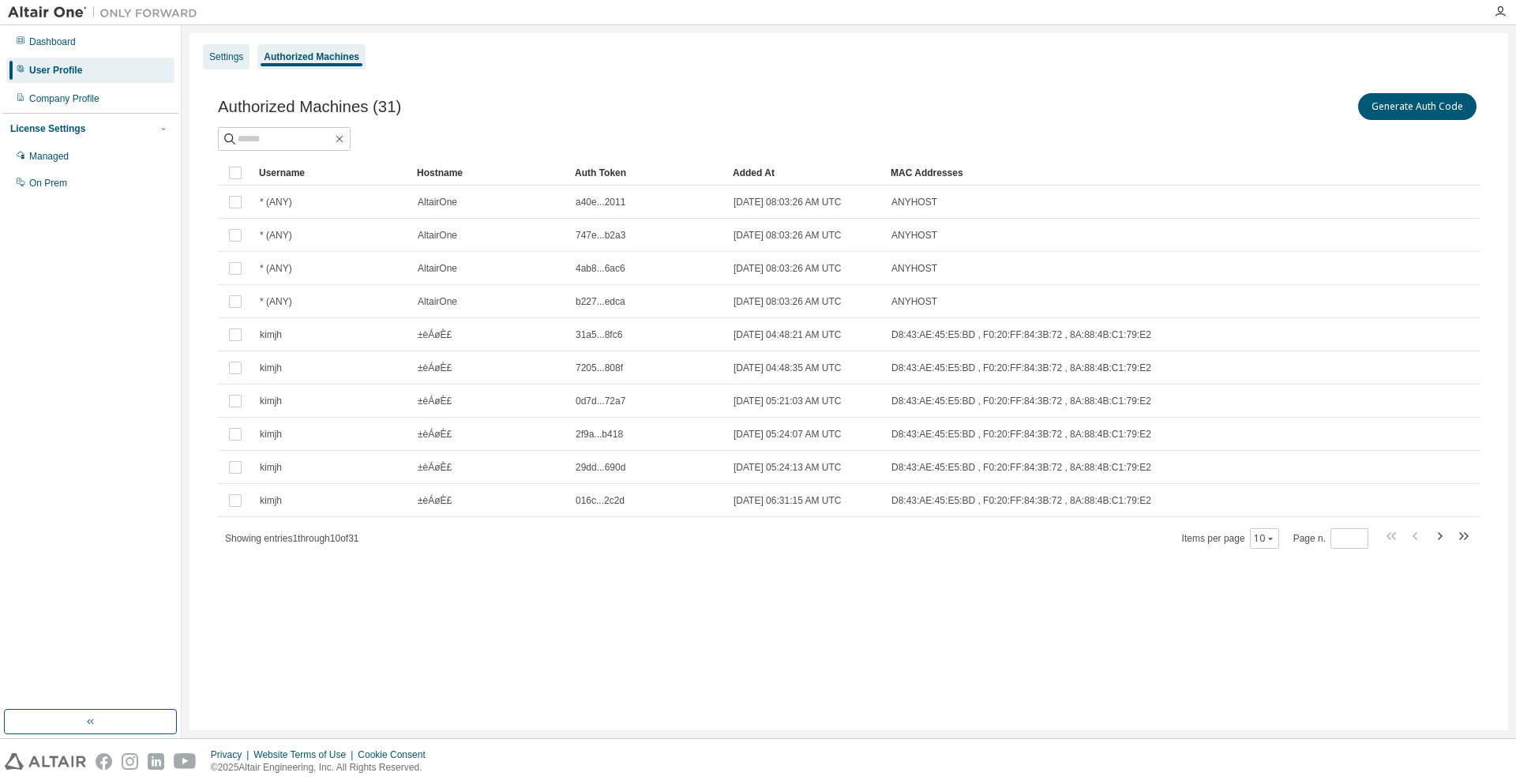
click at [240, 54] on div "Settings" at bounding box center [226, 57] width 34 height 12
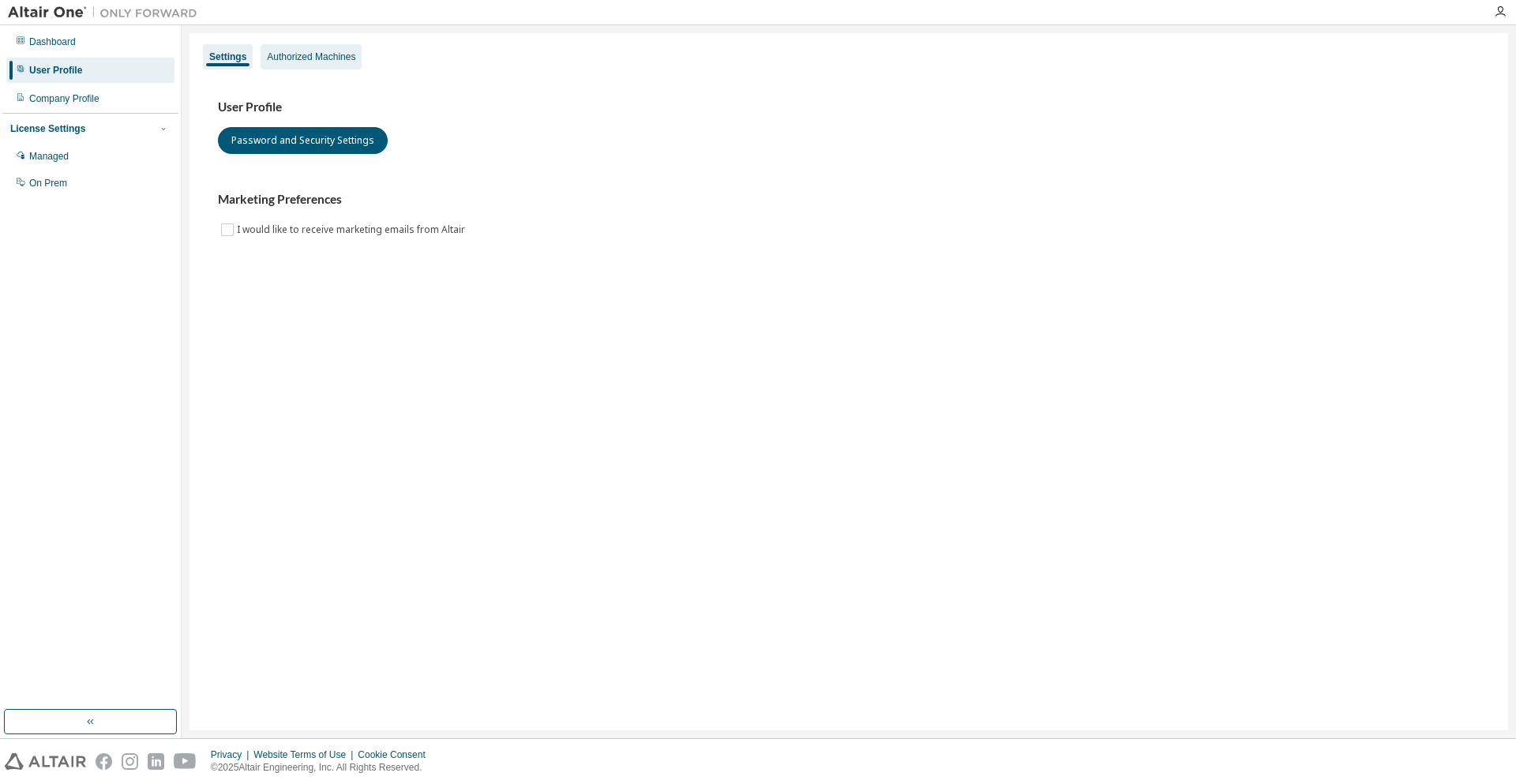
click at [278, 47] on div "Authorized Machines" at bounding box center [311, 57] width 101 height 25
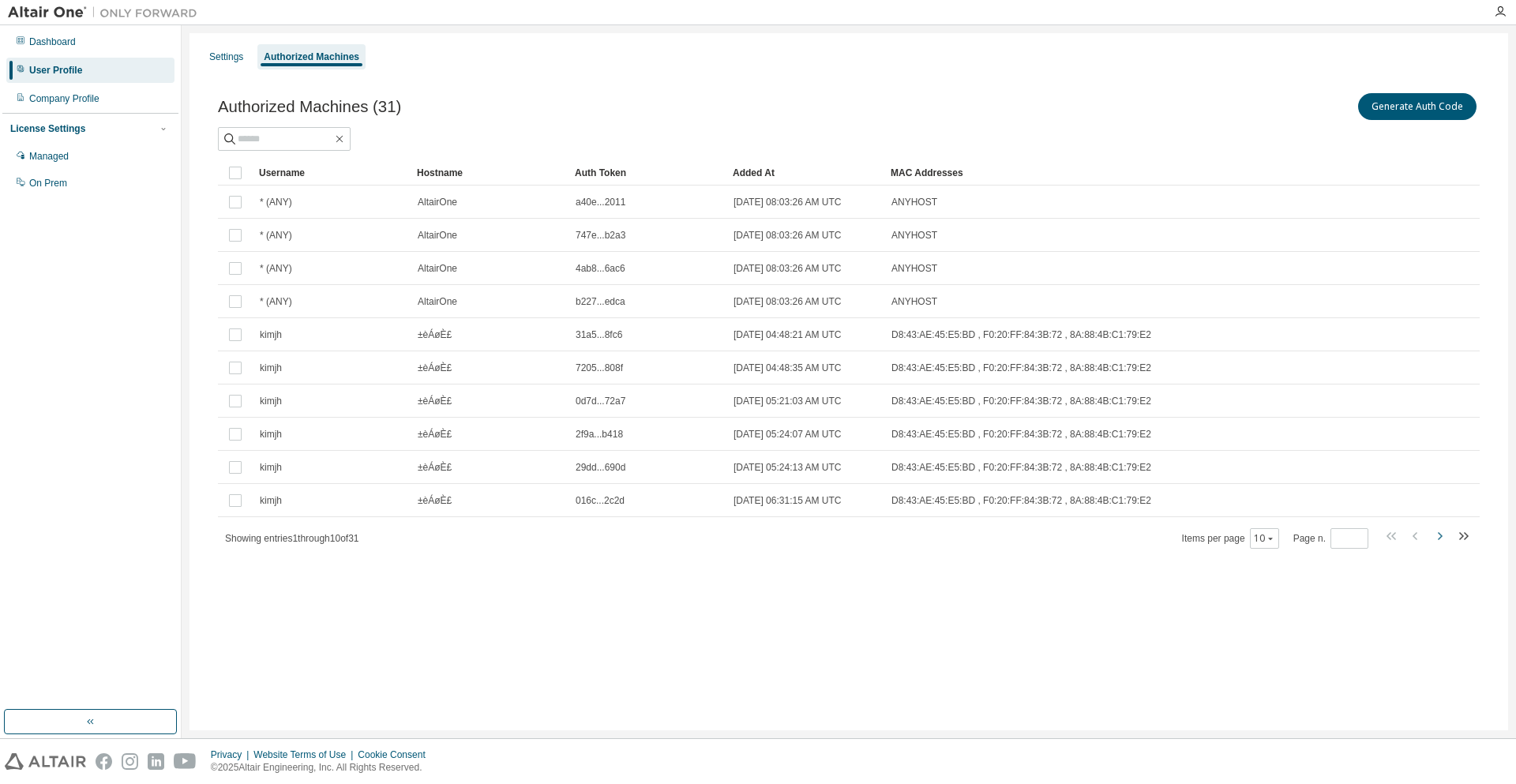
click at [1443, 535] on icon "button" at bounding box center [1439, 536] width 19 height 19
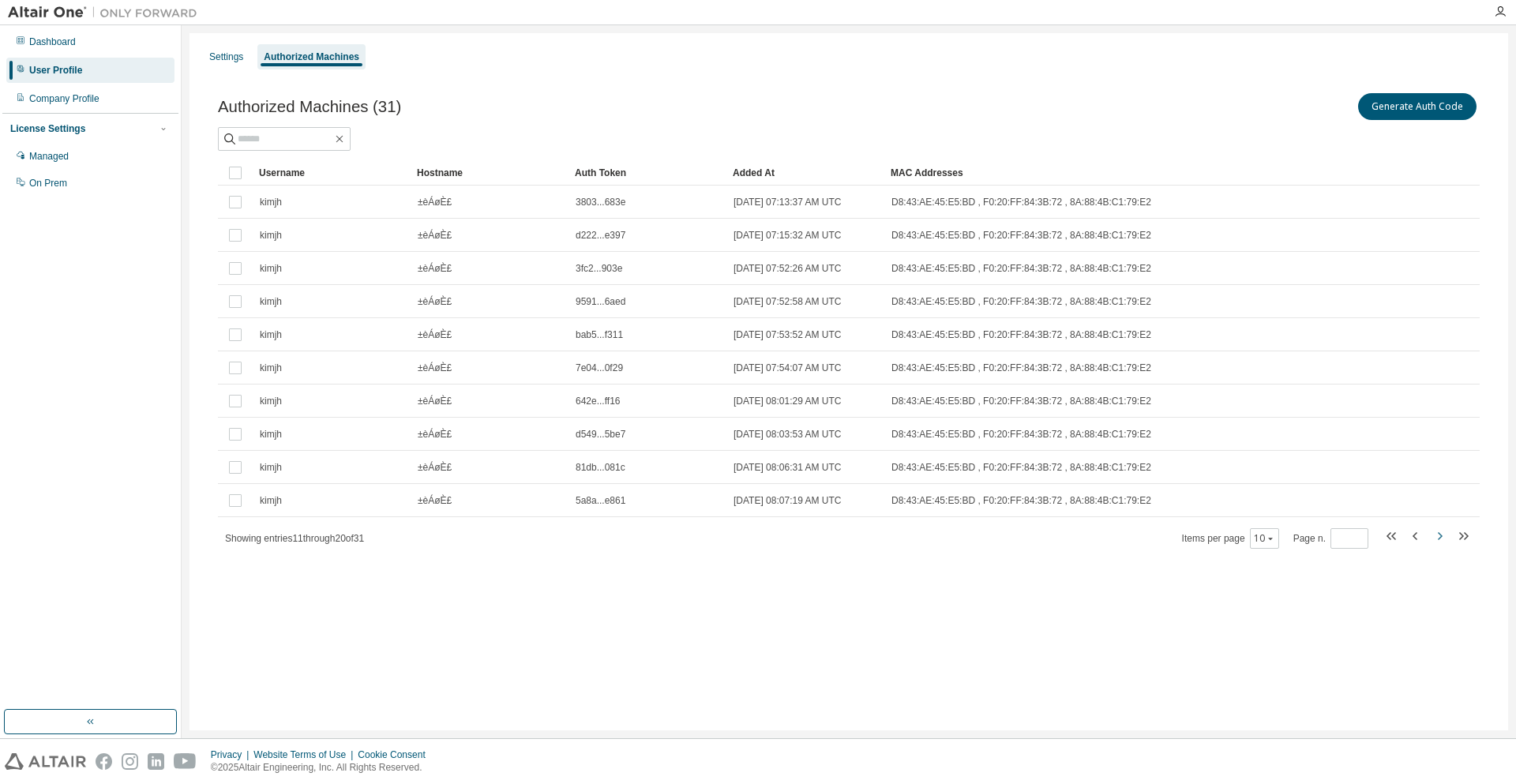
click at [1443, 535] on icon "button" at bounding box center [1439, 536] width 19 height 19
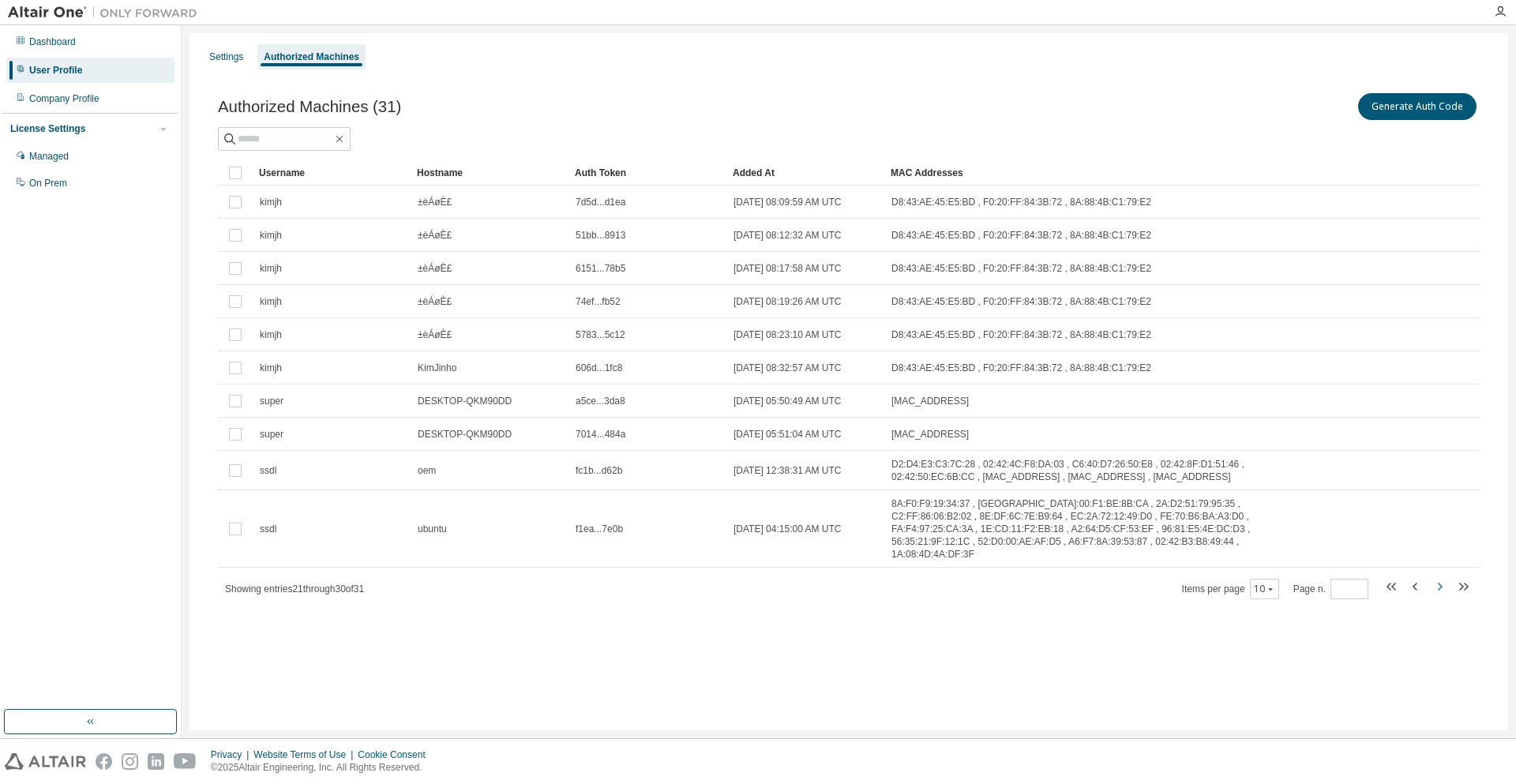
click at [1435, 577] on icon "button" at bounding box center [1439, 586] width 19 height 19
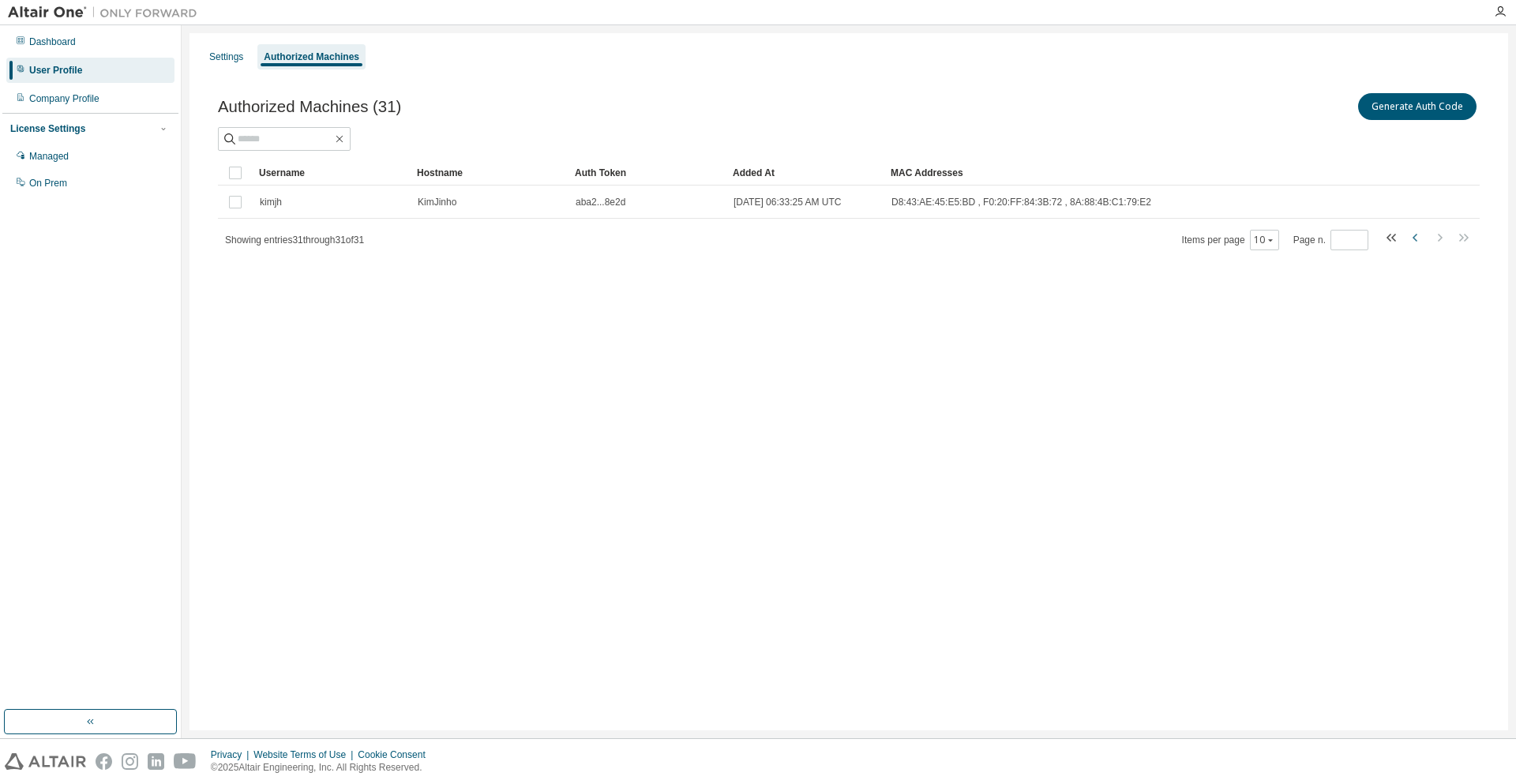
click at [1412, 241] on icon "button" at bounding box center [1415, 237] width 19 height 19
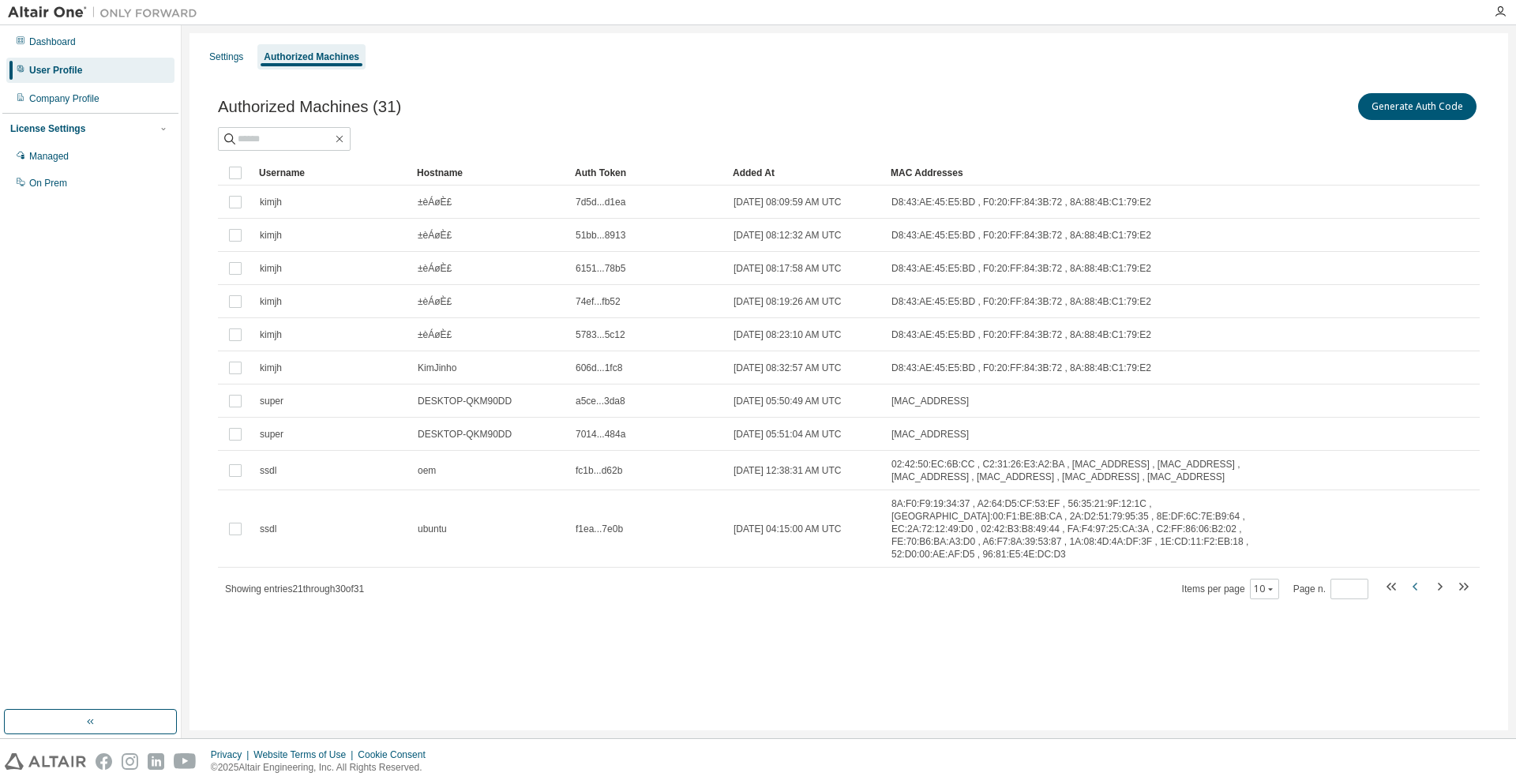
click at [1417, 577] on icon "button" at bounding box center [1415, 586] width 19 height 19
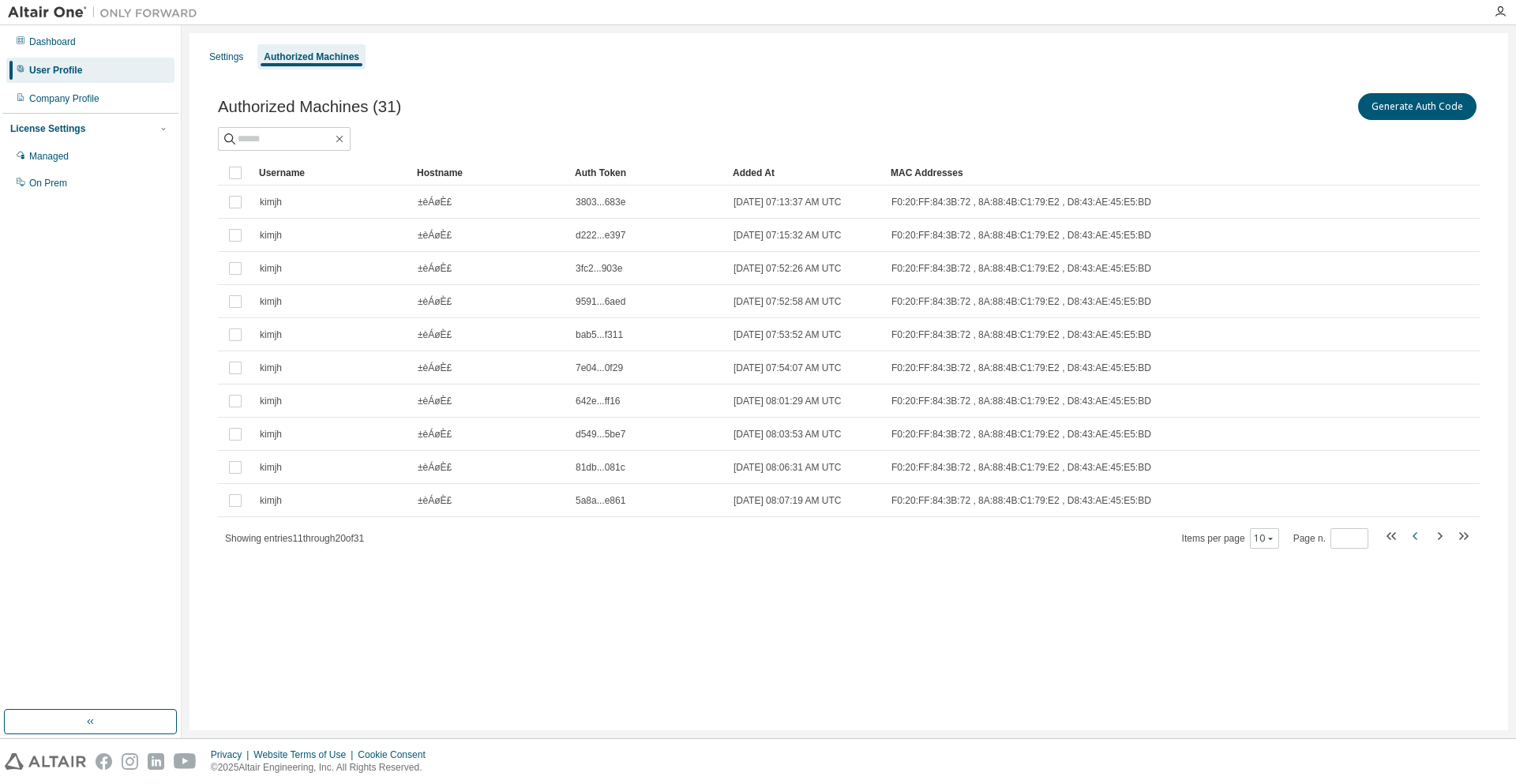
click at [1416, 534] on icon "button" at bounding box center [1415, 536] width 19 height 19
type input "*"
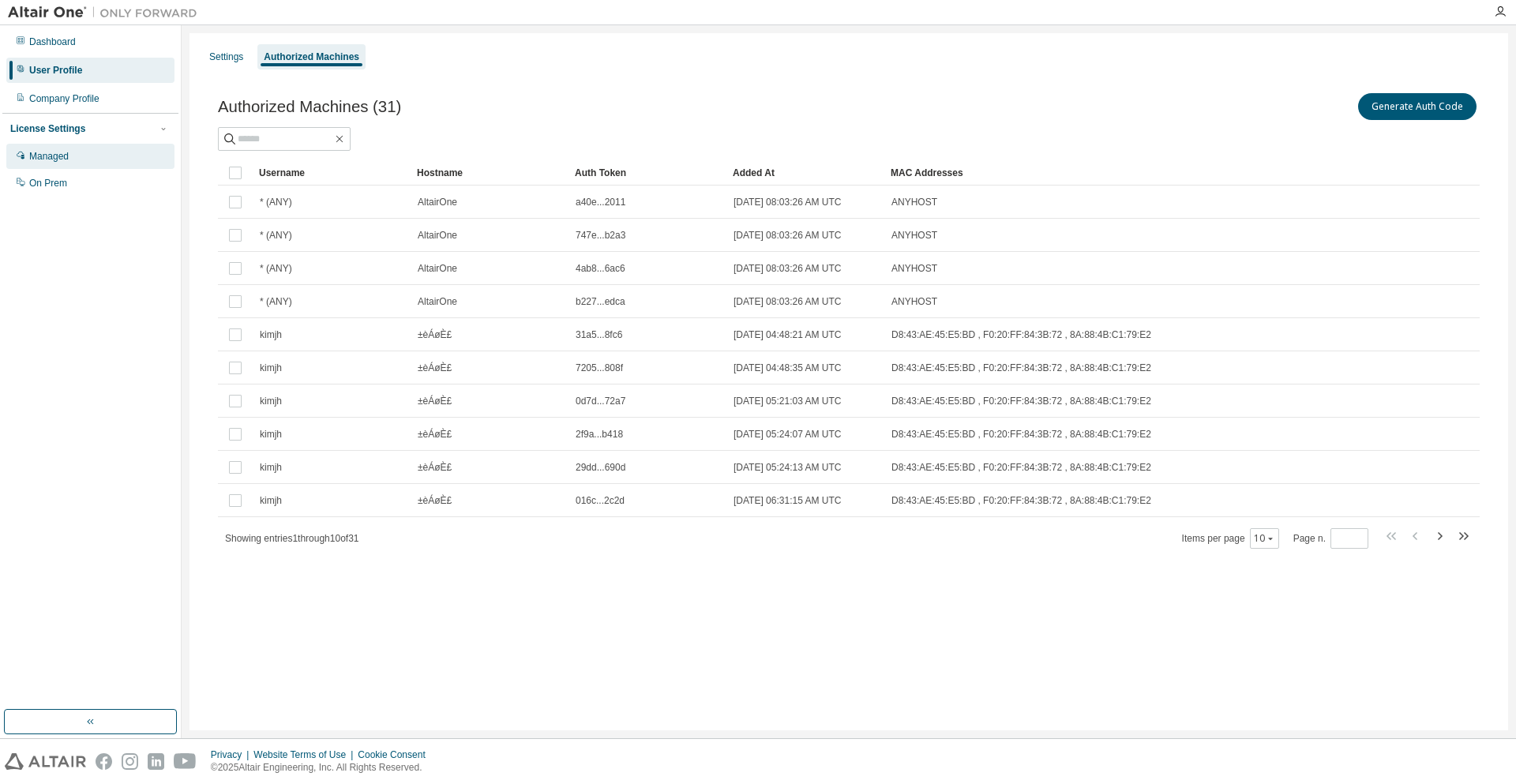
click at [71, 153] on div "Managed" at bounding box center [91, 156] width 168 height 25
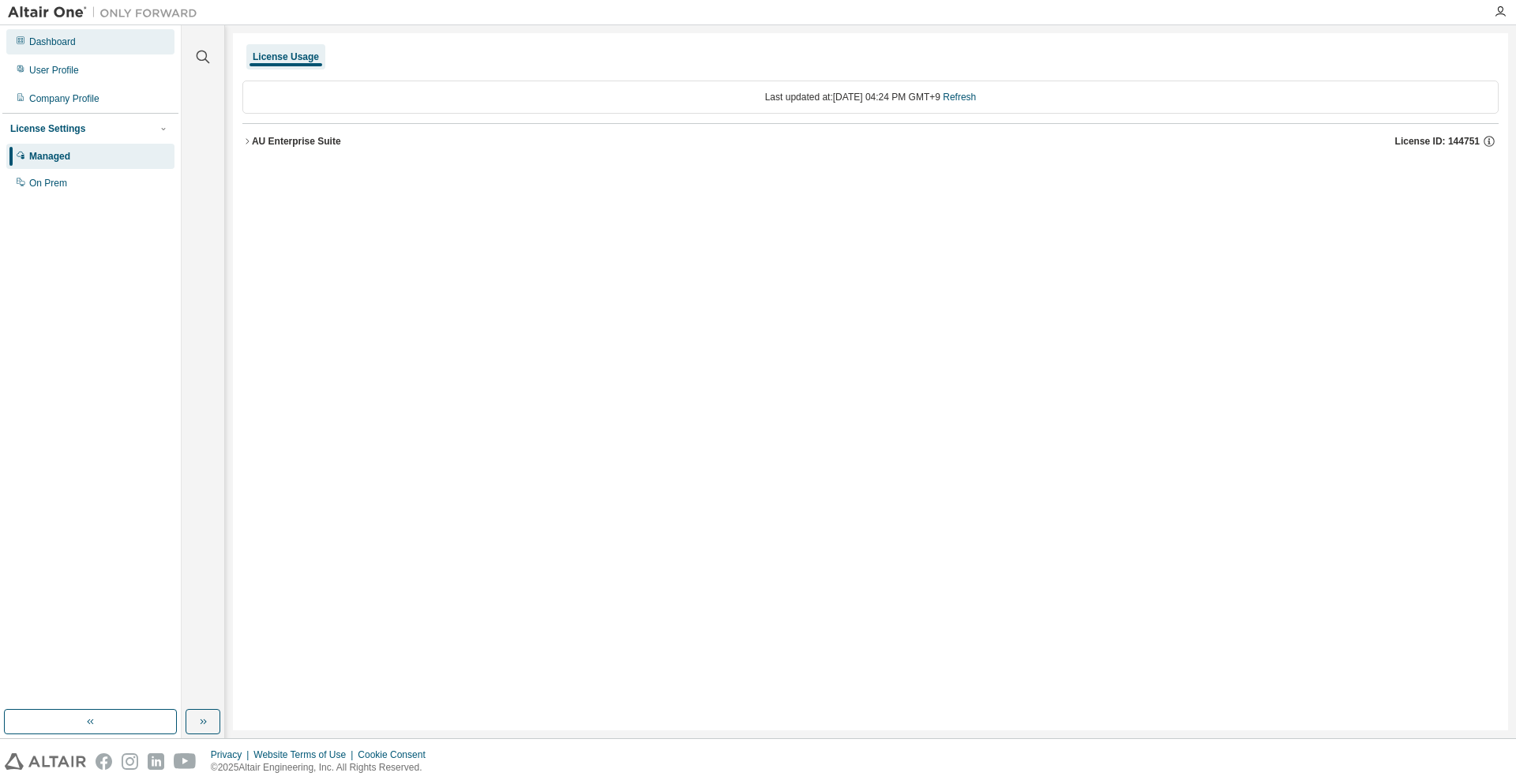
click at [131, 42] on div "Dashboard" at bounding box center [91, 42] width 168 height 25
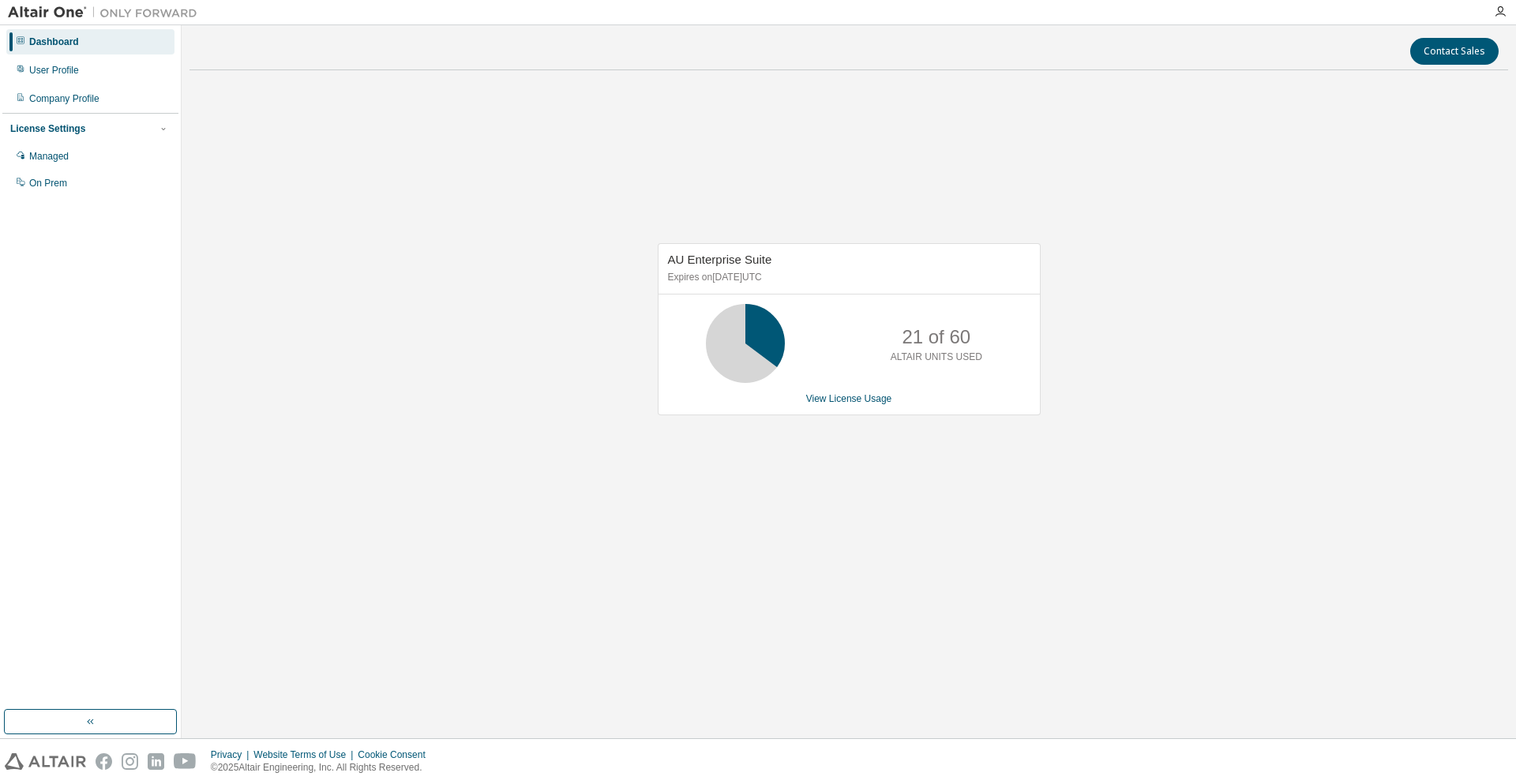
click at [84, 48] on div "Dashboard" at bounding box center [91, 42] width 168 height 25
click at [104, 64] on div "User Profile" at bounding box center [91, 70] width 168 height 25
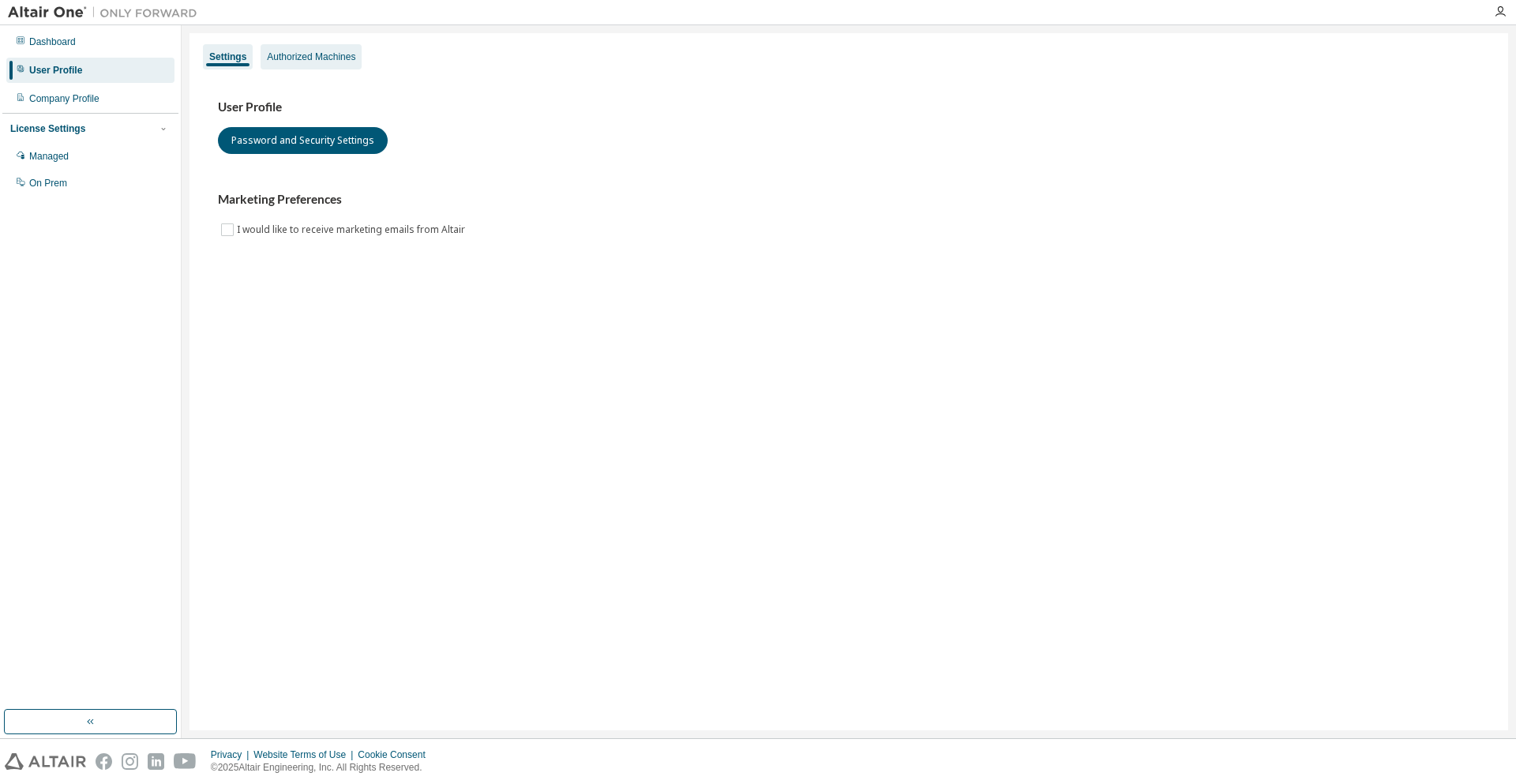
click at [305, 58] on div "Authorized Machines" at bounding box center [311, 57] width 88 height 12
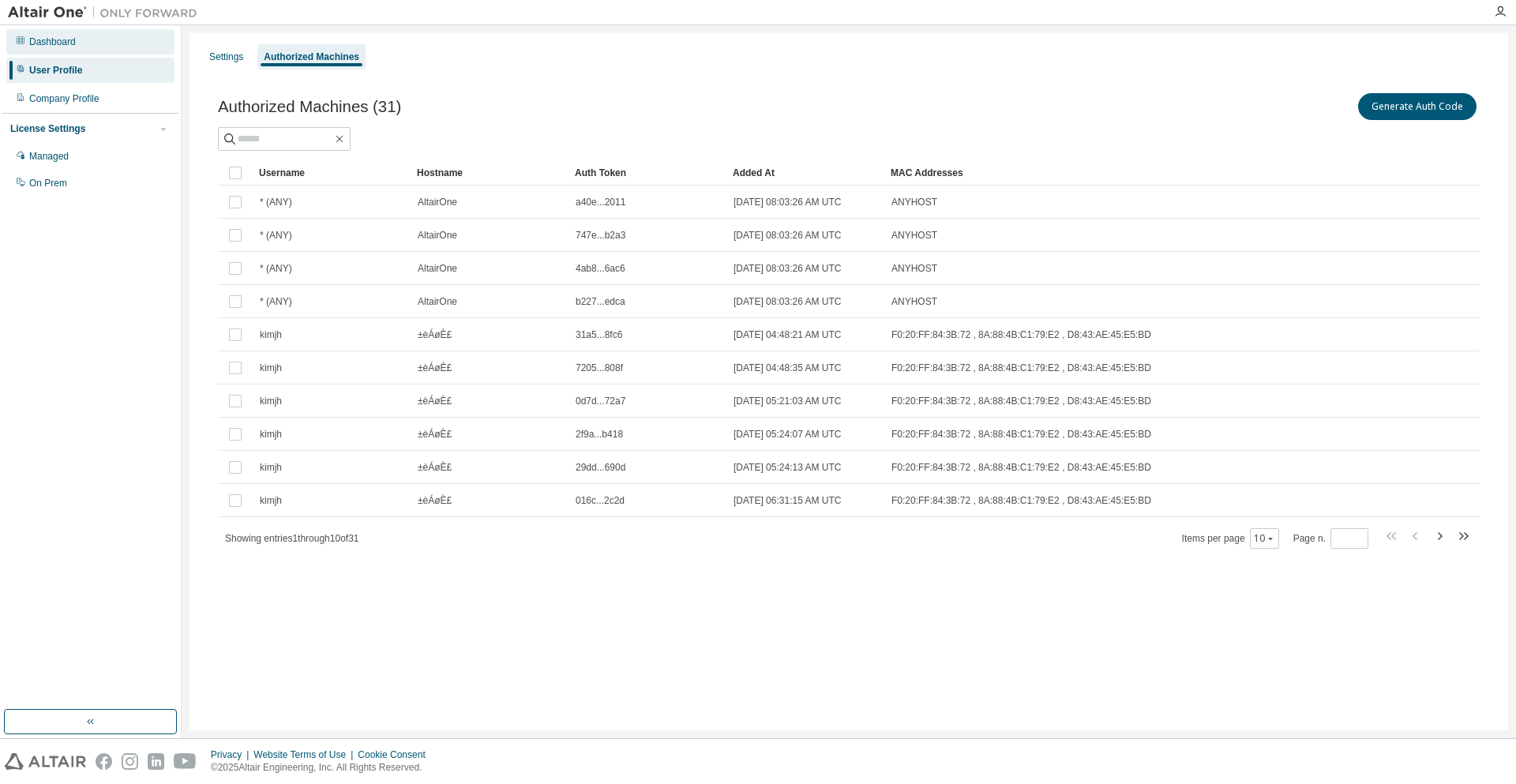
click at [102, 42] on div "Dashboard" at bounding box center [91, 42] width 168 height 25
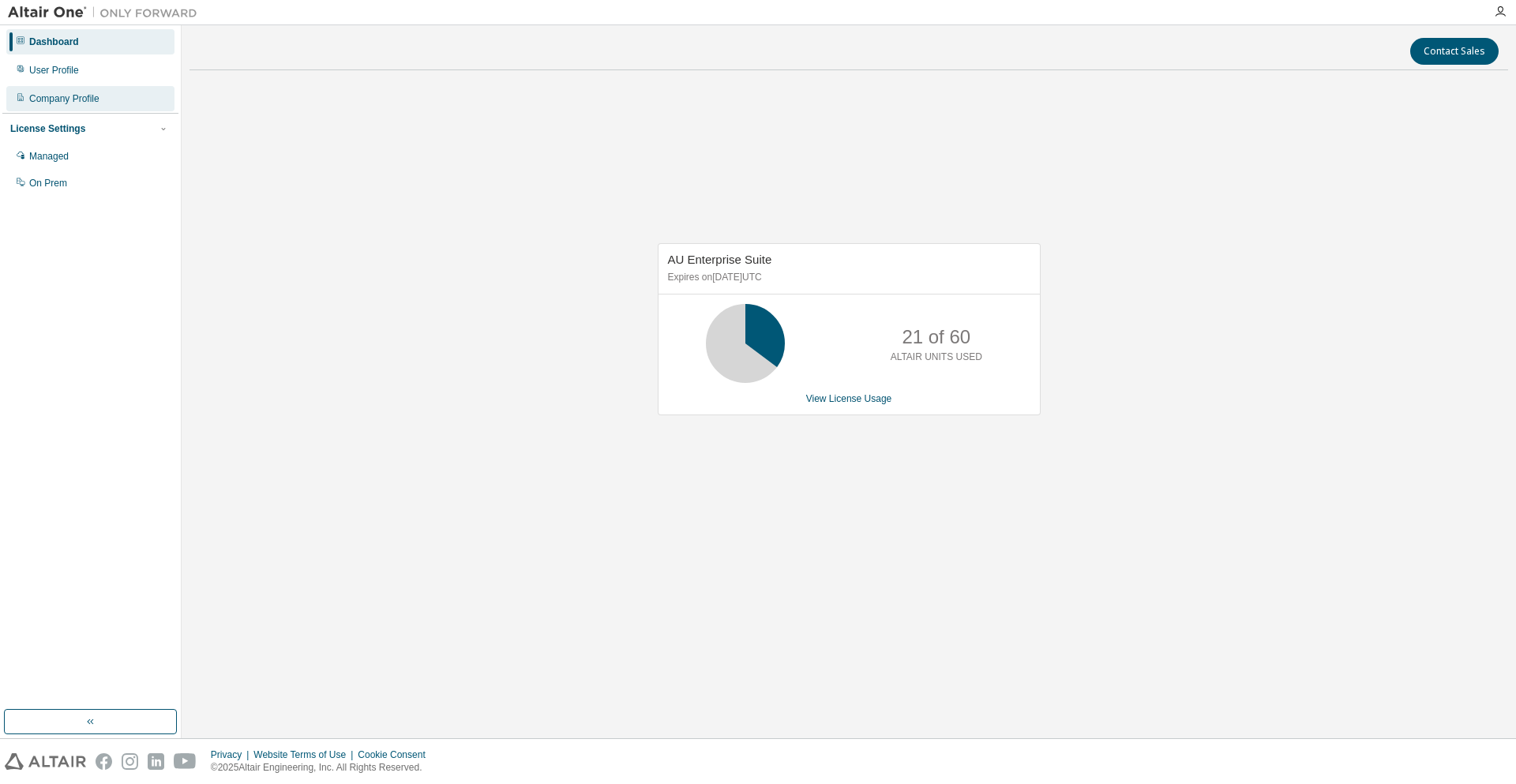
click at [95, 100] on div "Company Profile" at bounding box center [64, 98] width 70 height 12
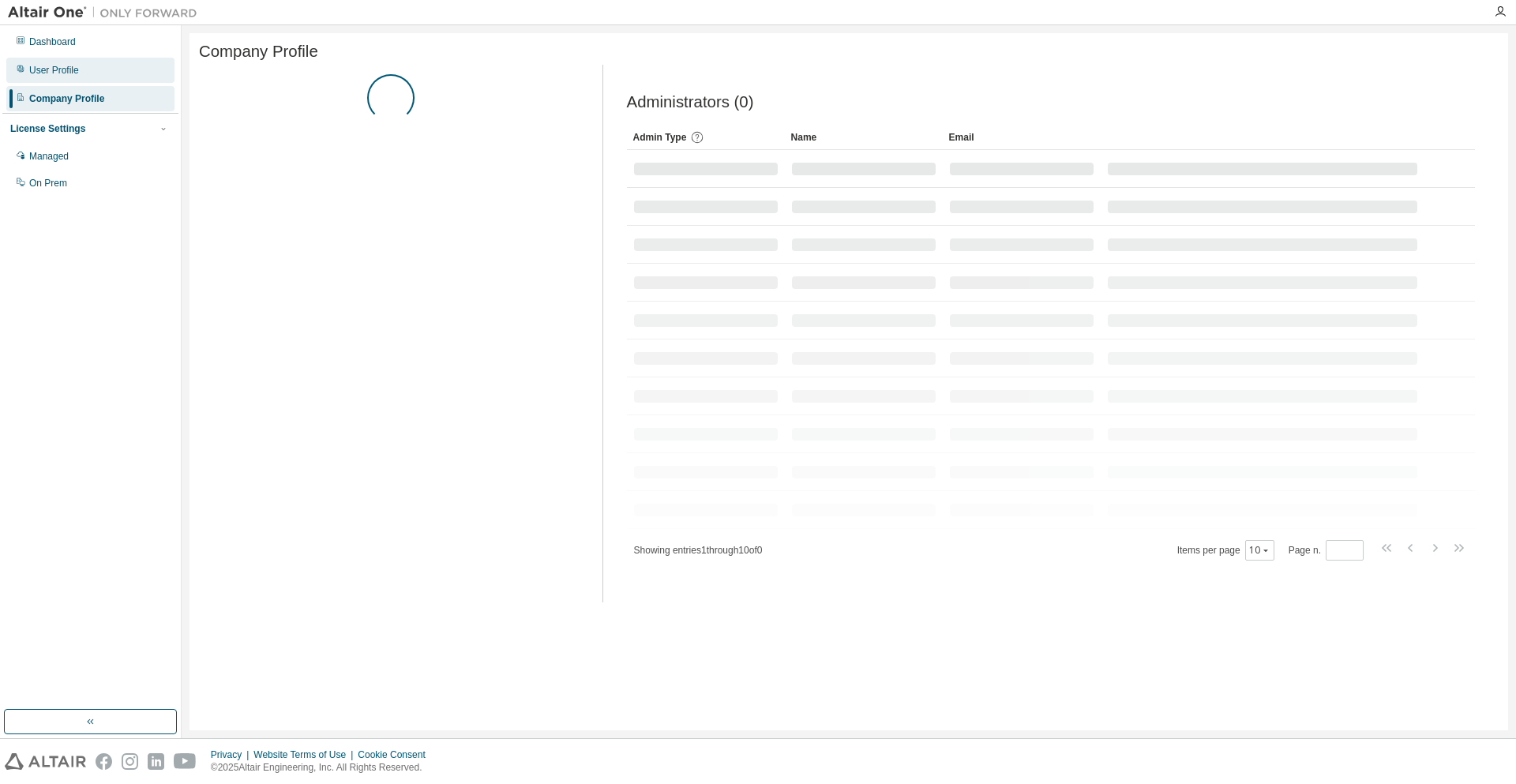
click at [92, 67] on div "User Profile" at bounding box center [91, 70] width 168 height 25
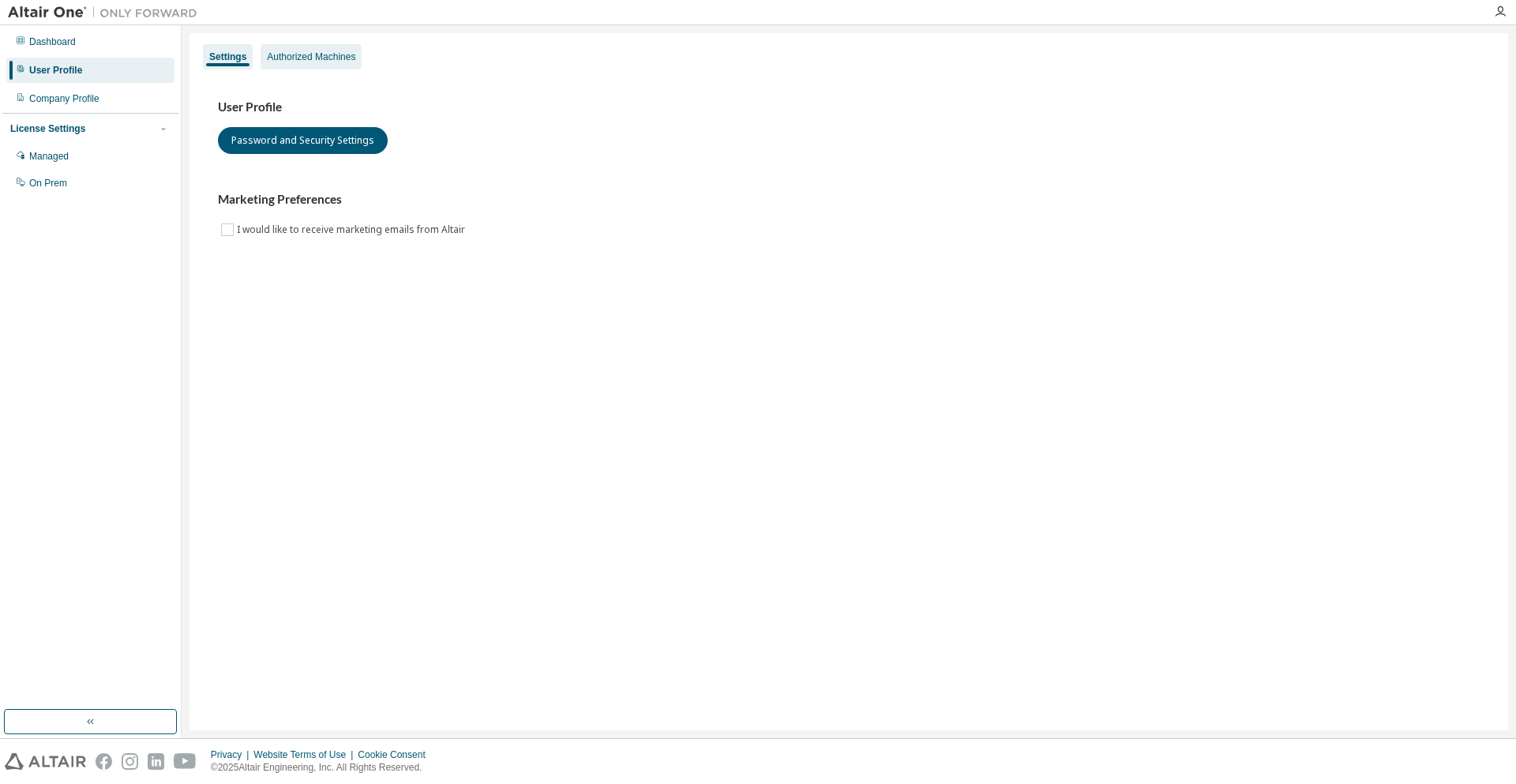
click at [310, 53] on div "Authorized Machines" at bounding box center [311, 57] width 88 height 12
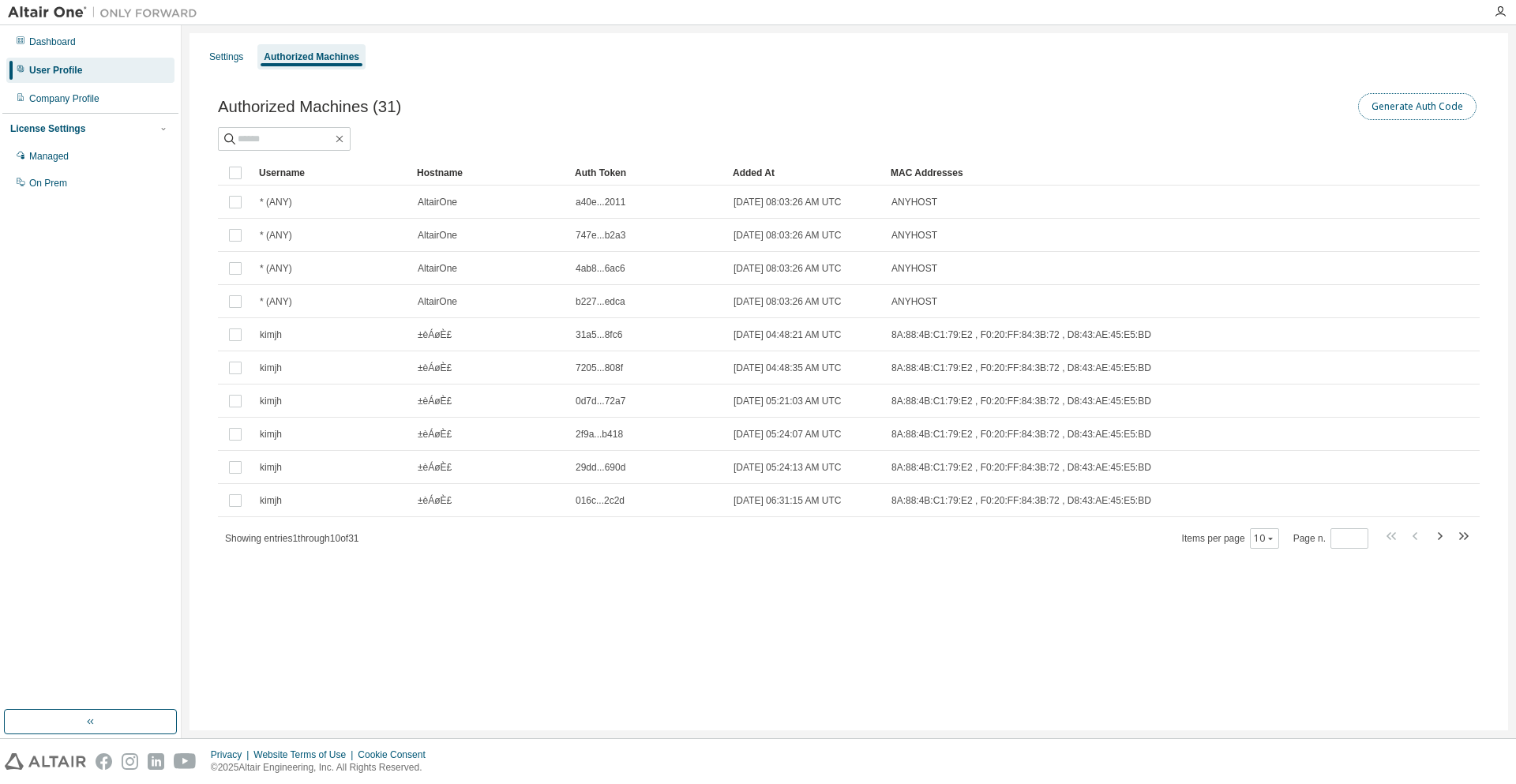
click at [1401, 102] on button "Generate Auth Code" at bounding box center [1417, 107] width 118 height 27
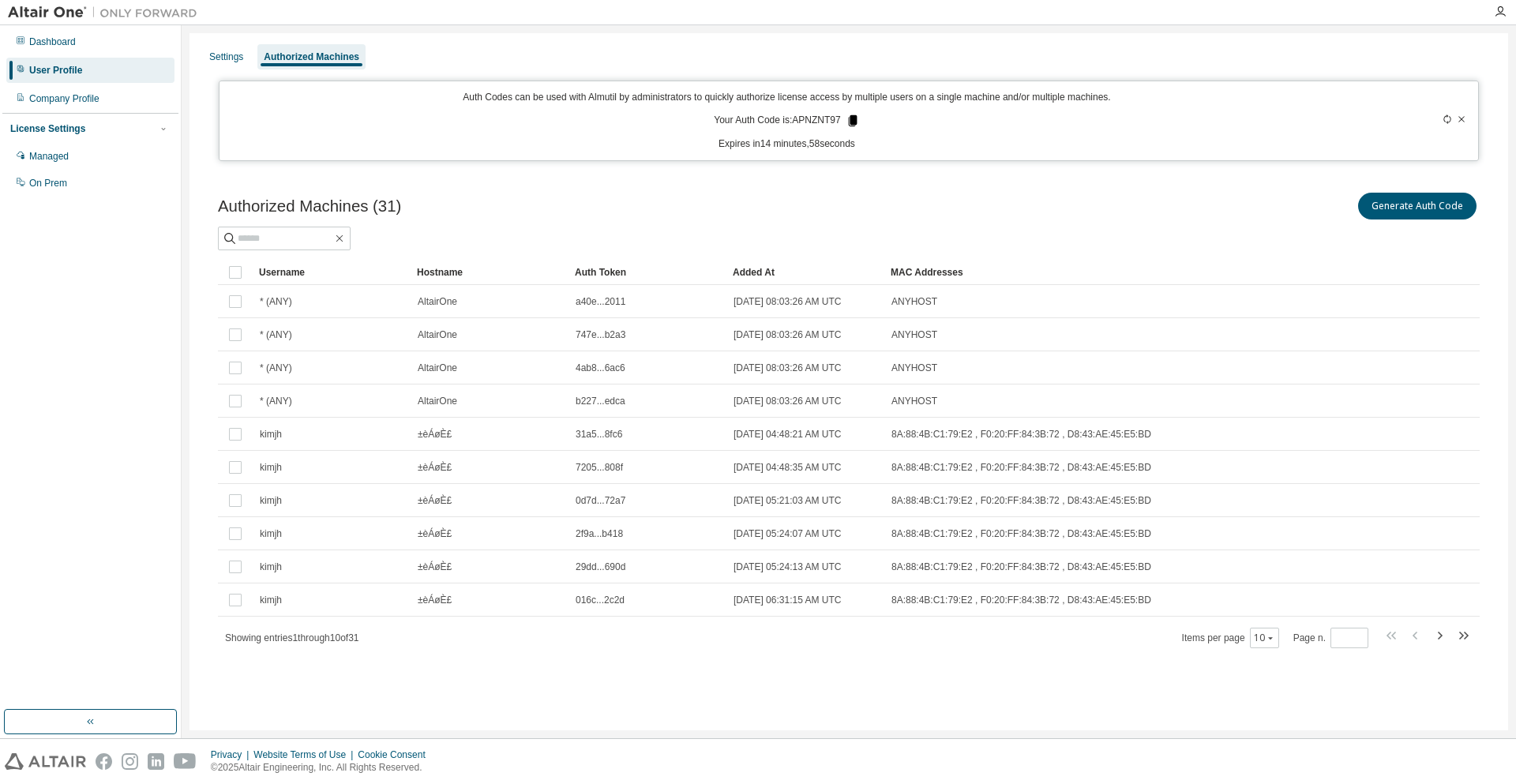
click at [851, 122] on icon at bounding box center [852, 120] width 8 height 11
click at [93, 59] on div "User Profile" at bounding box center [91, 70] width 168 height 25
click at [103, 48] on div "Dashboard" at bounding box center [91, 42] width 168 height 25
